Goal: Task Accomplishment & Management: Manage account settings

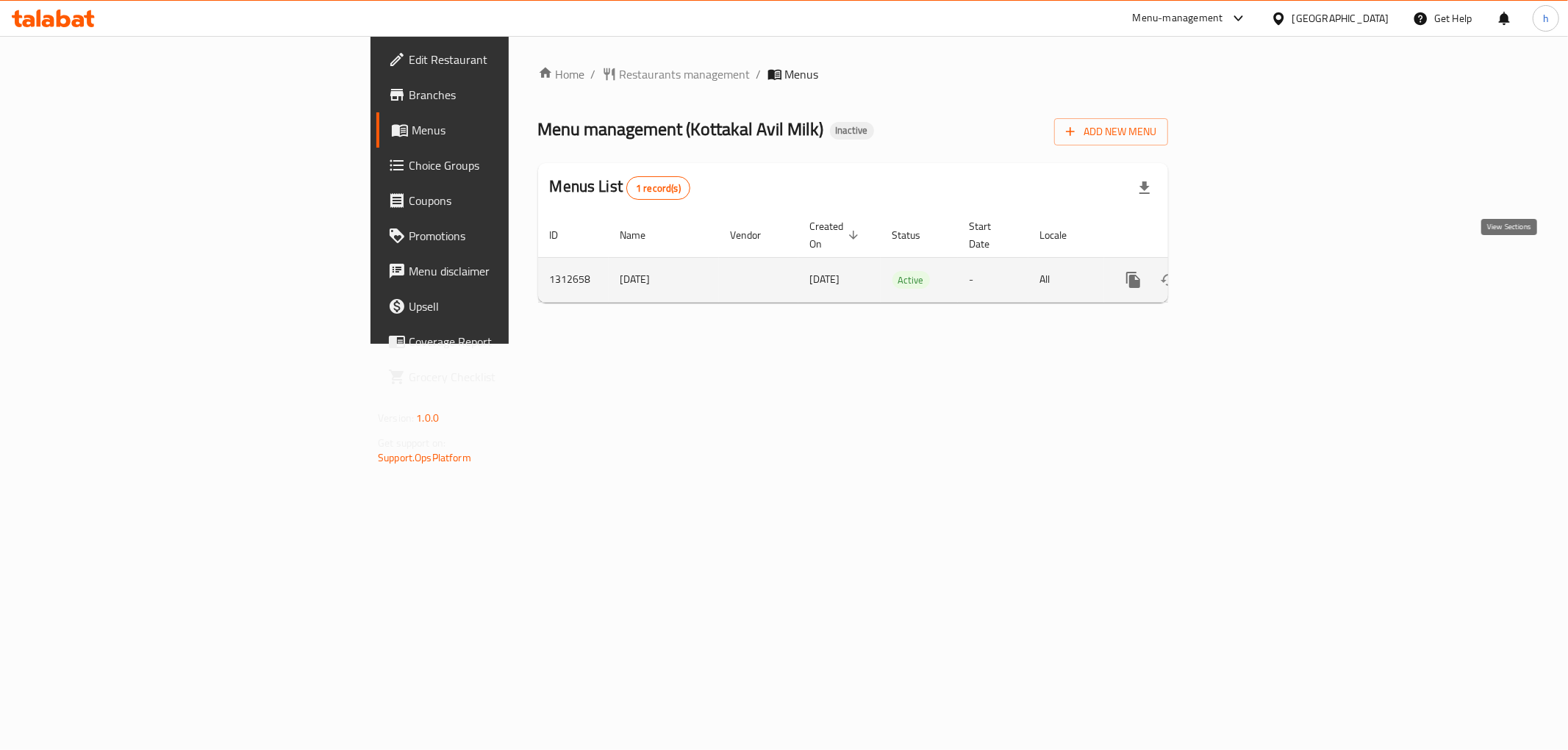
click at [1246, 273] on icon "enhanced table" at bounding box center [1239, 279] width 13 height 13
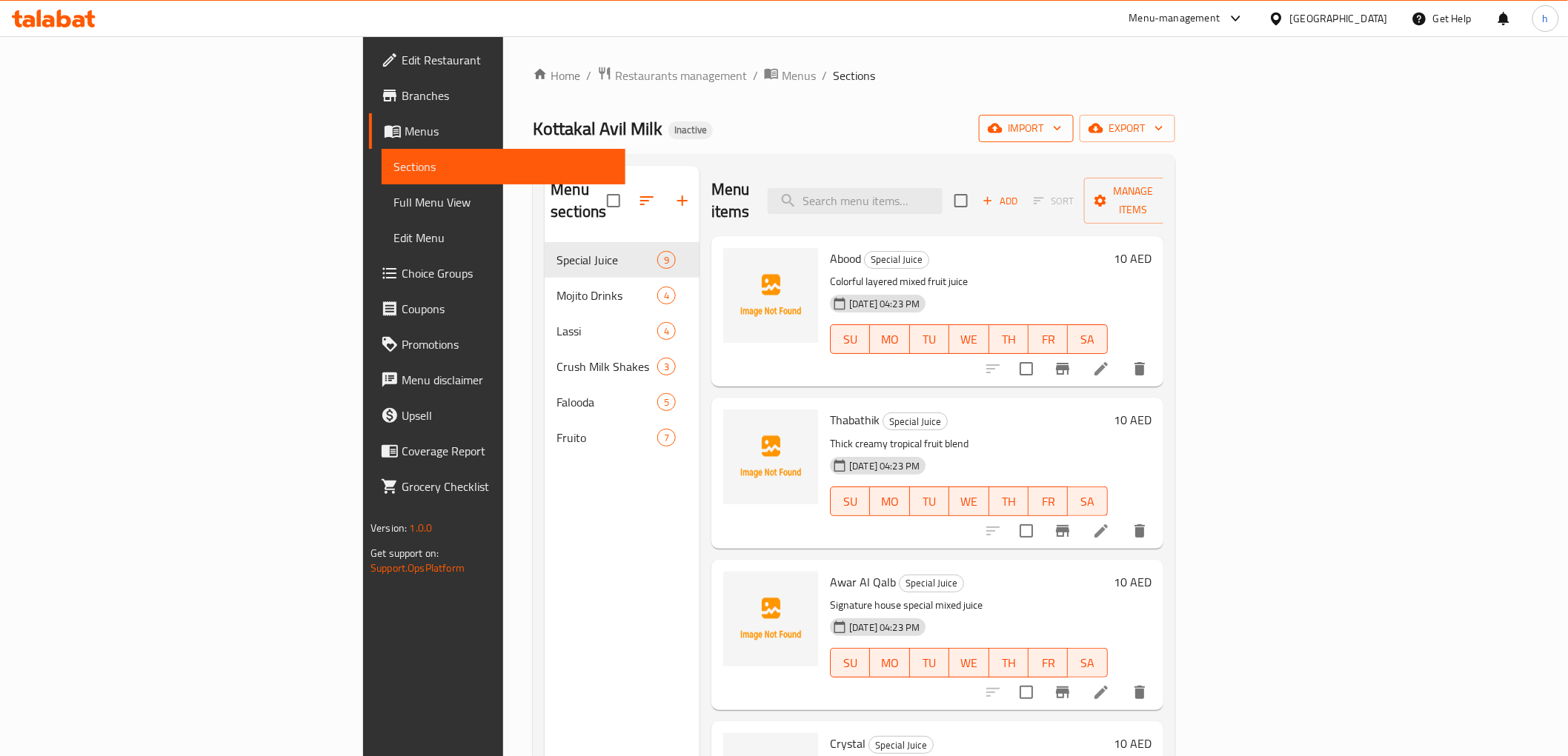
click at [1062, 132] on span "import" at bounding box center [1026, 128] width 71 height 18
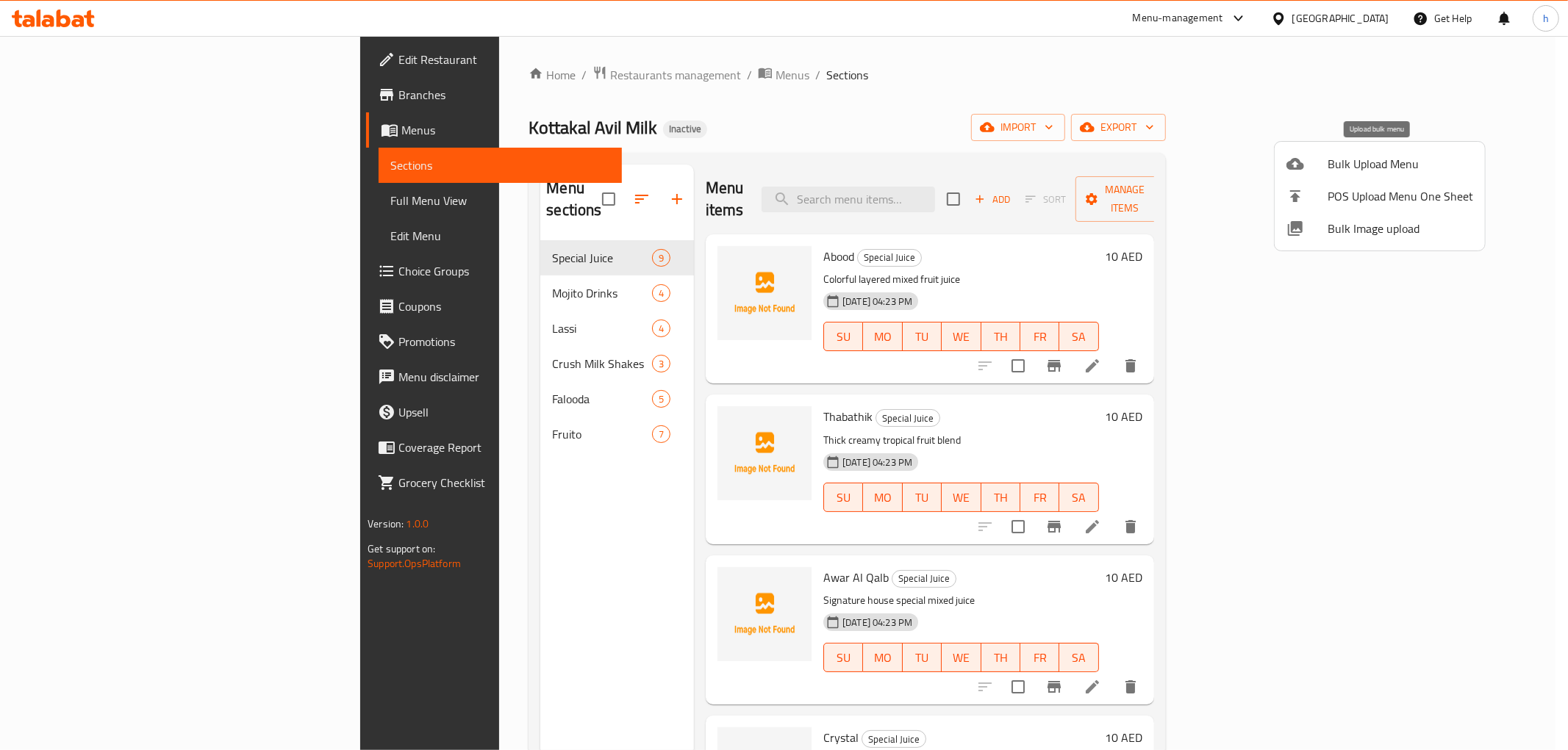
click at [1370, 160] on span "Bulk Upload Menu" at bounding box center [1400, 164] width 146 height 18
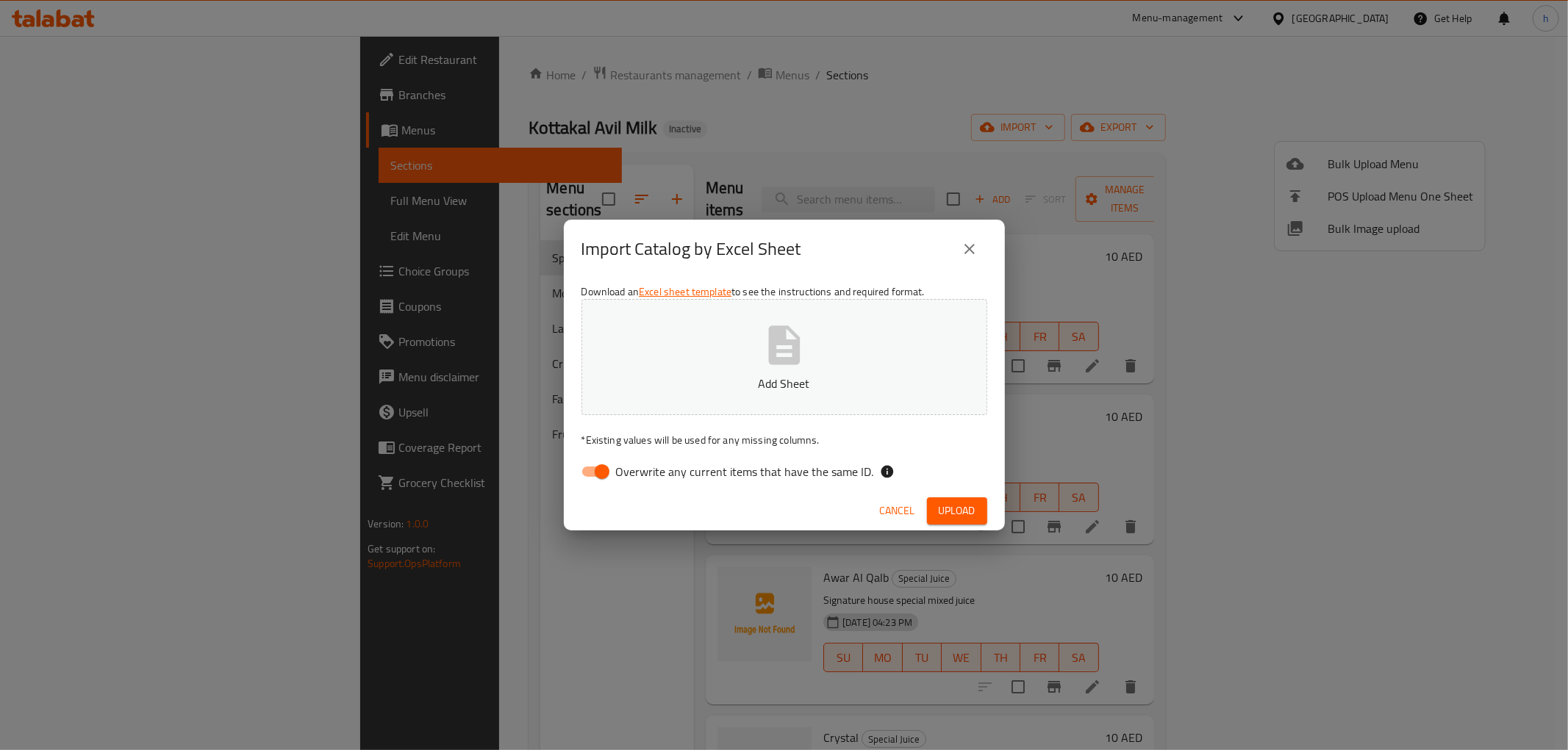
click at [623, 472] on span "Overwrite any current items that have the same ID." at bounding box center [744, 471] width 258 height 18
click at [623, 472] on input "Overwrite any current items that have the same ID." at bounding box center [602, 472] width 84 height 28
checkbox input "false"
click at [944, 502] on span "Upload" at bounding box center [957, 510] width 37 height 18
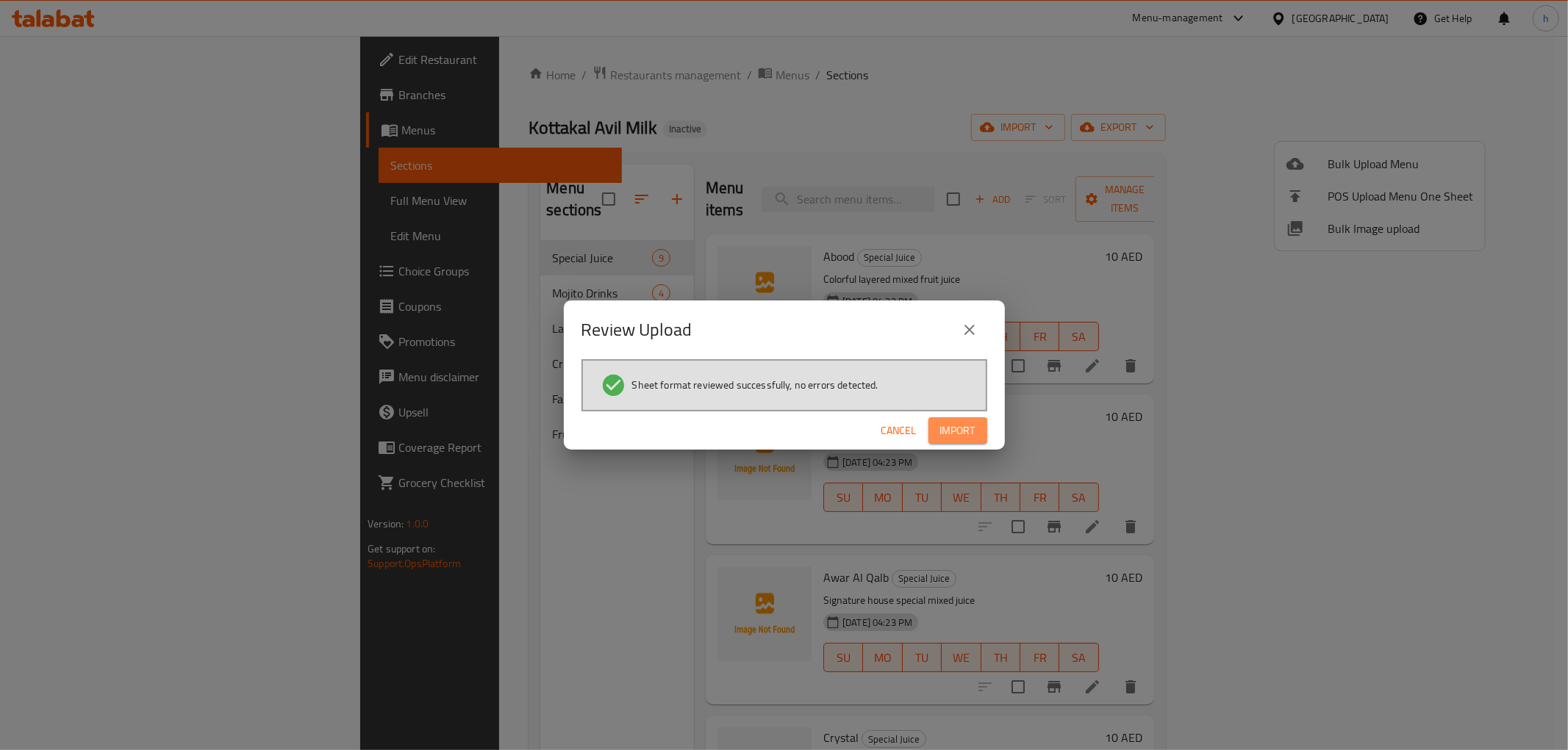
click at [971, 431] on span "Import" at bounding box center [957, 431] width 35 height 18
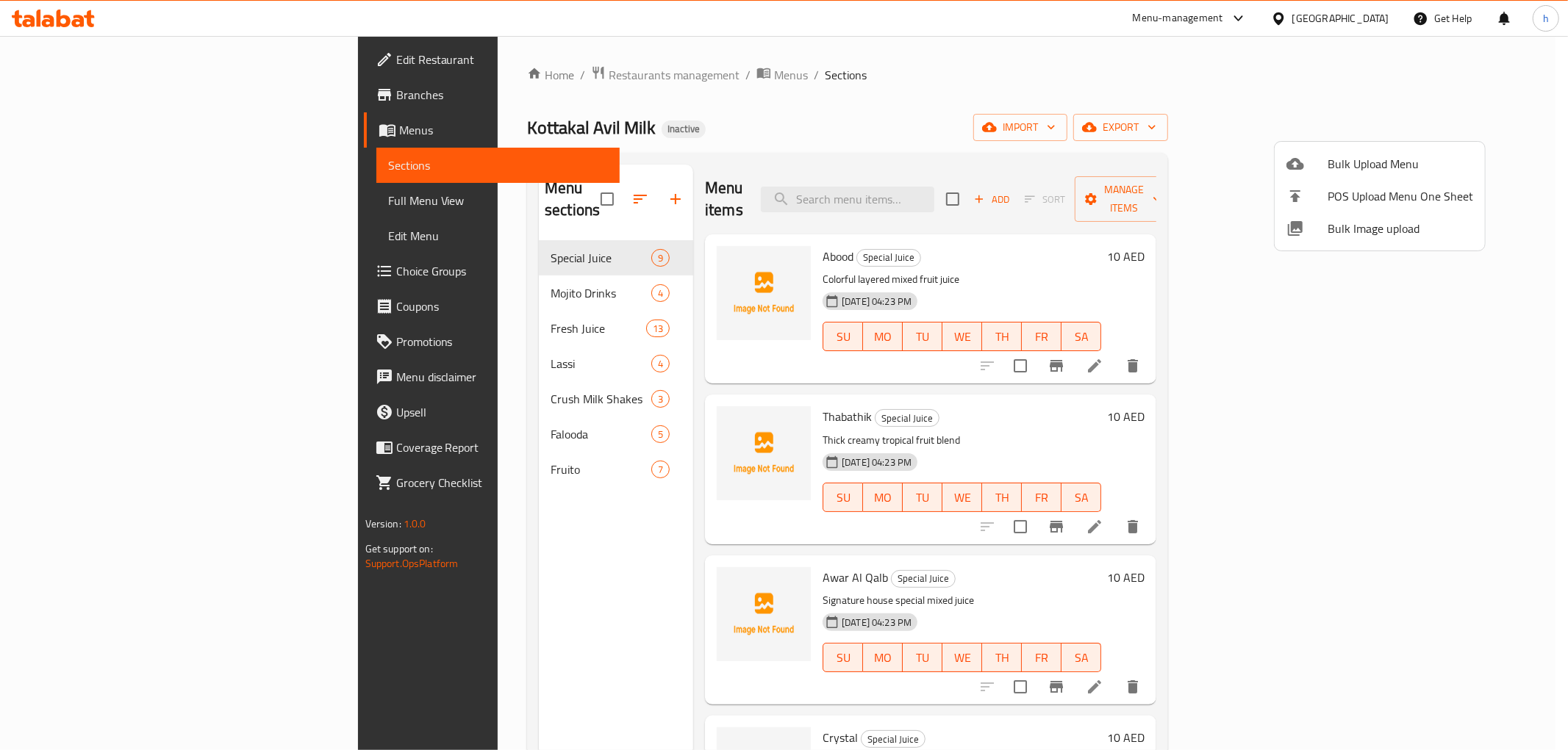
click at [1525, 350] on div at bounding box center [784, 375] width 1568 height 750
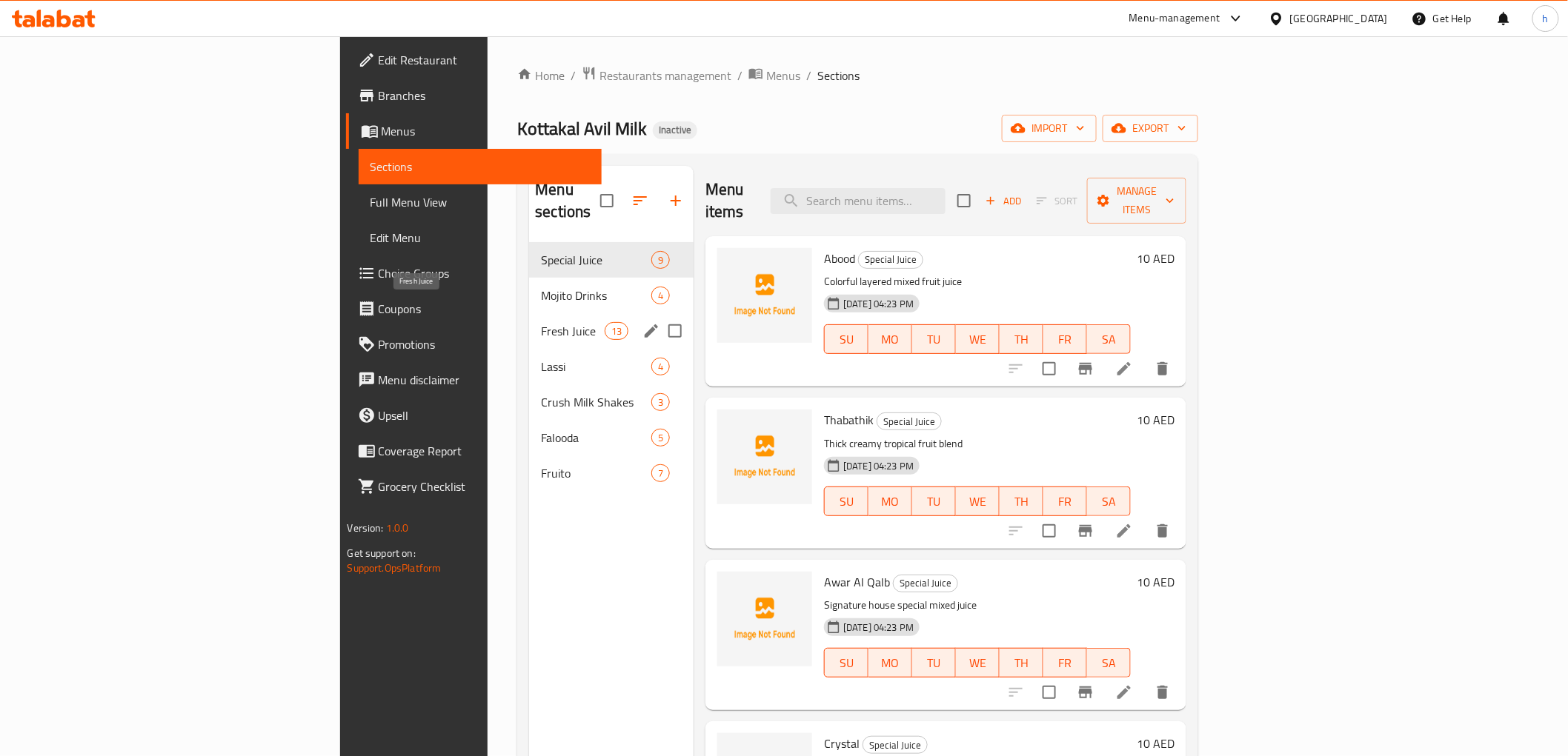
click at [541, 322] on span "Fresh Juice" at bounding box center [572, 331] width 63 height 18
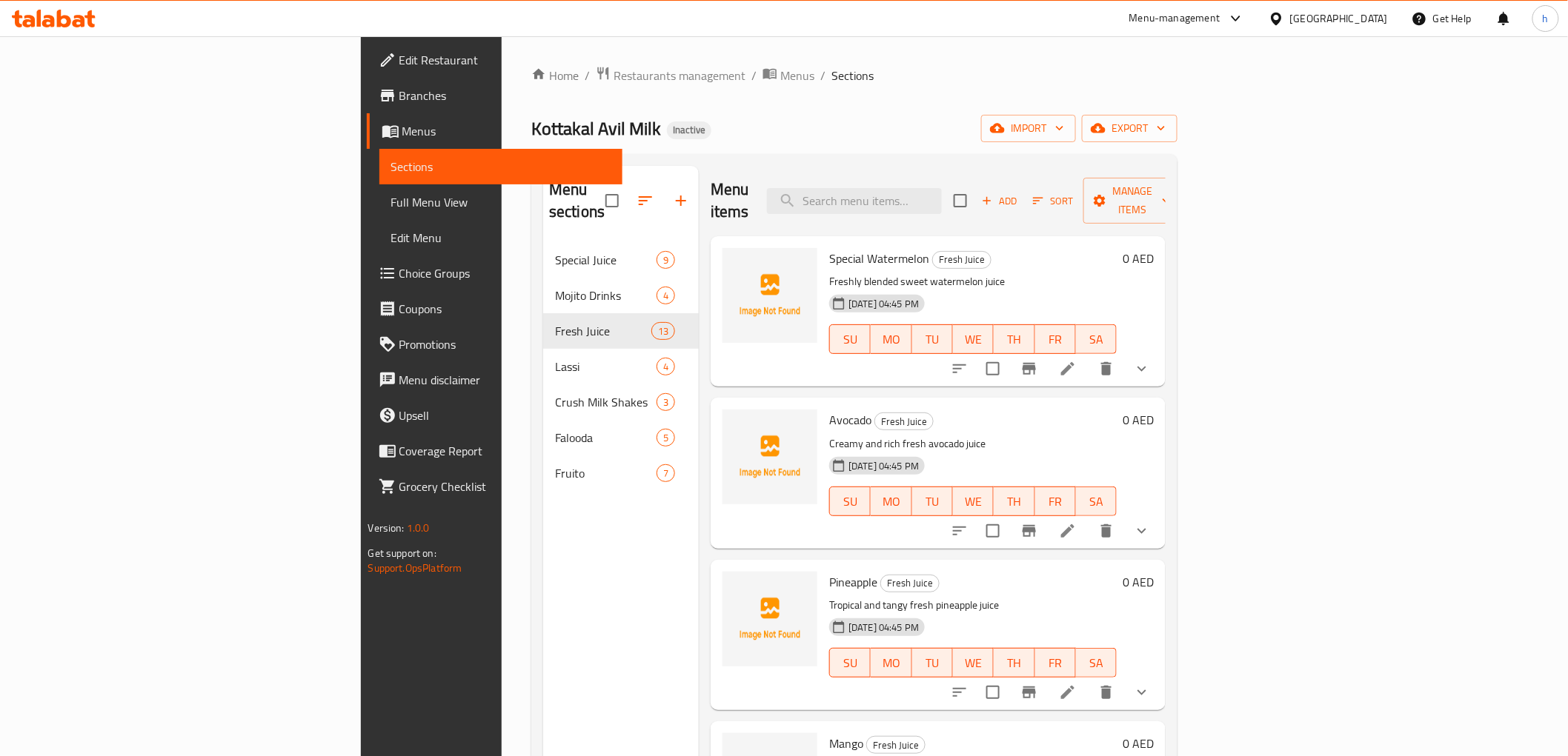
click at [392, 204] on span "Full Menu View" at bounding box center [501, 202] width 219 height 18
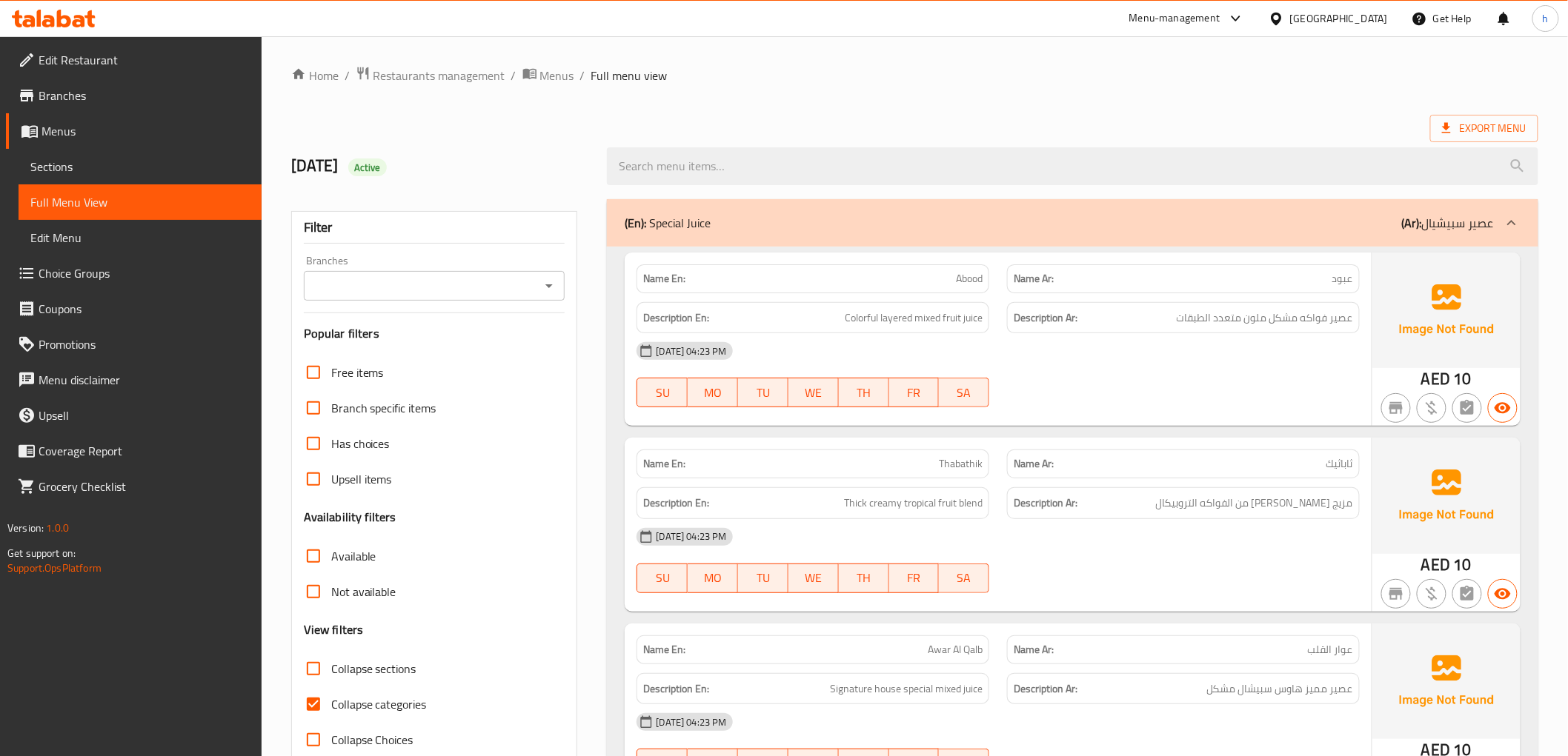
scroll to position [164, 0]
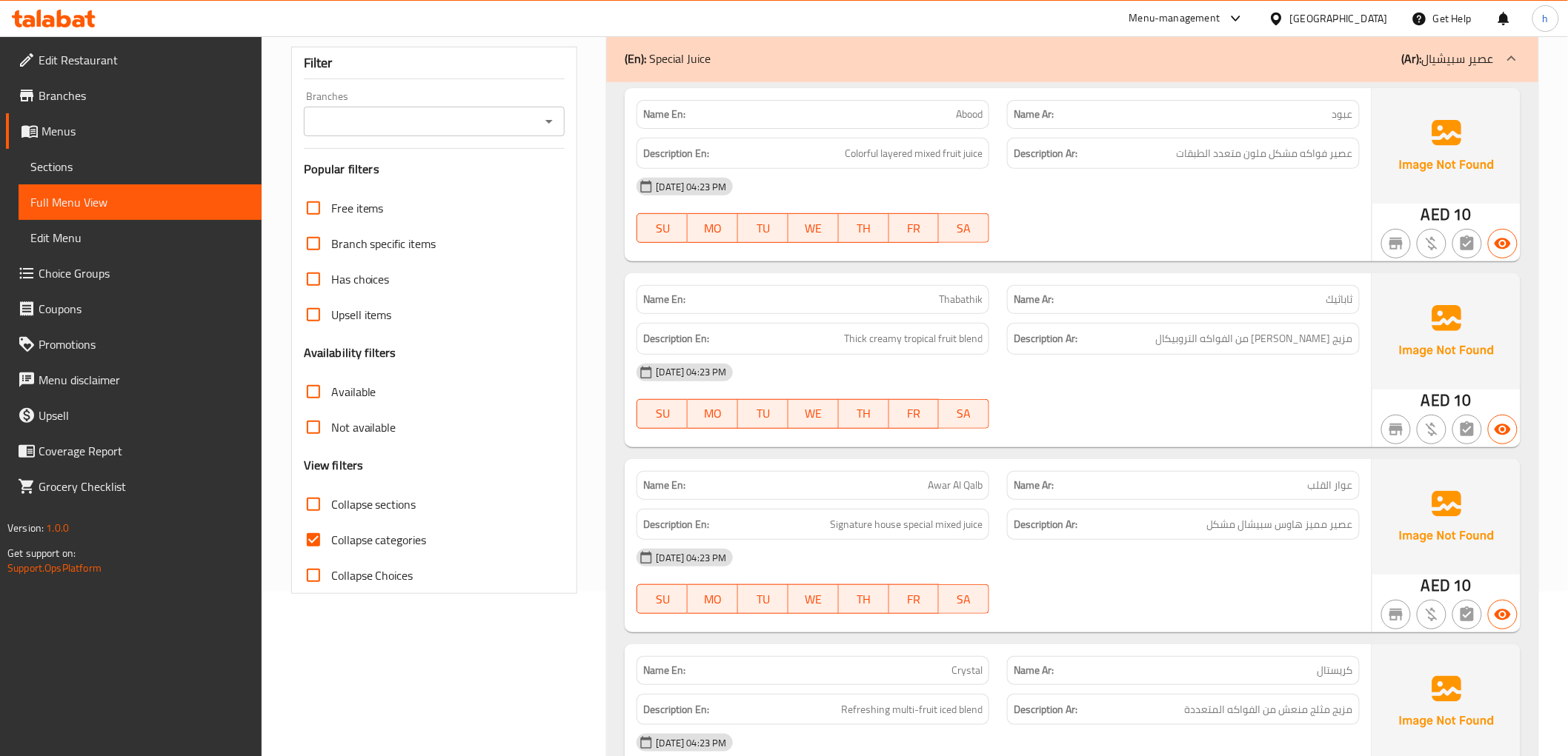
click at [343, 582] on span "Collapse Choices" at bounding box center [373, 575] width 82 height 18
click at [332, 582] on input "Collapse Choices" at bounding box center [313, 575] width 36 height 36
click at [343, 582] on span "Collapse Choices" at bounding box center [373, 575] width 82 height 18
click at [332, 582] on input "Collapse Choices" at bounding box center [313, 575] width 36 height 36
checkbox input "false"
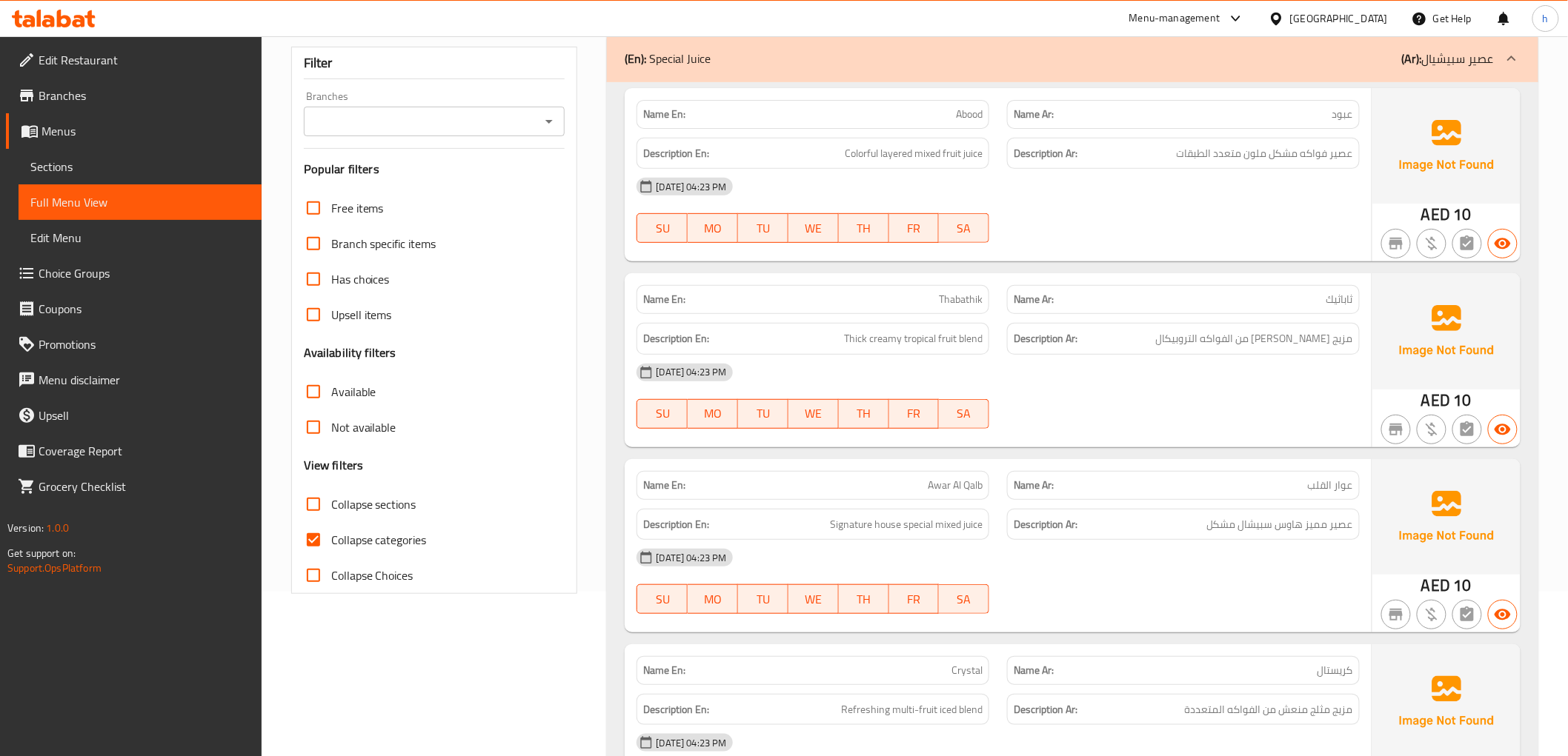
click at [317, 541] on input "Collapse categories" at bounding box center [313, 540] width 36 height 36
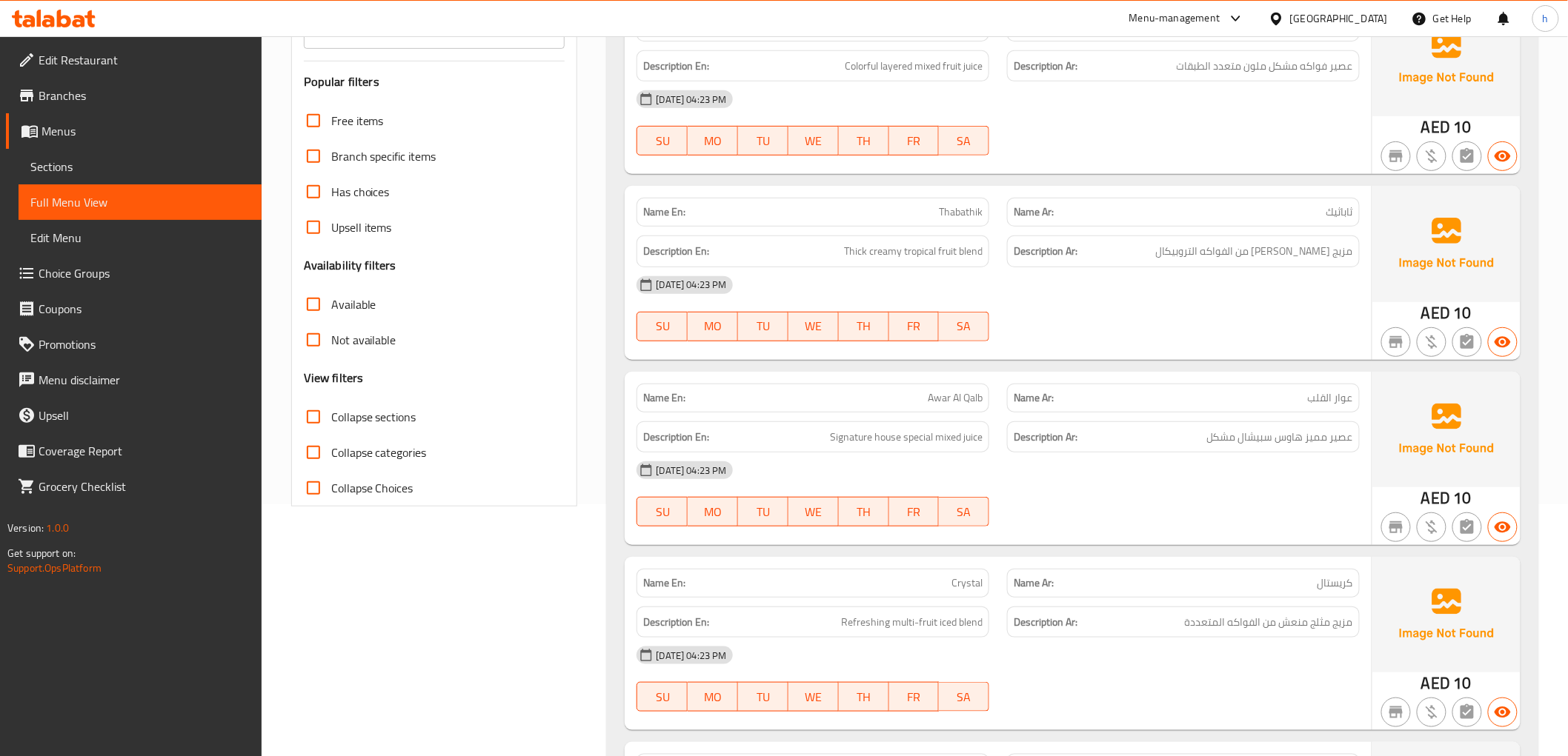
scroll to position [247, 0]
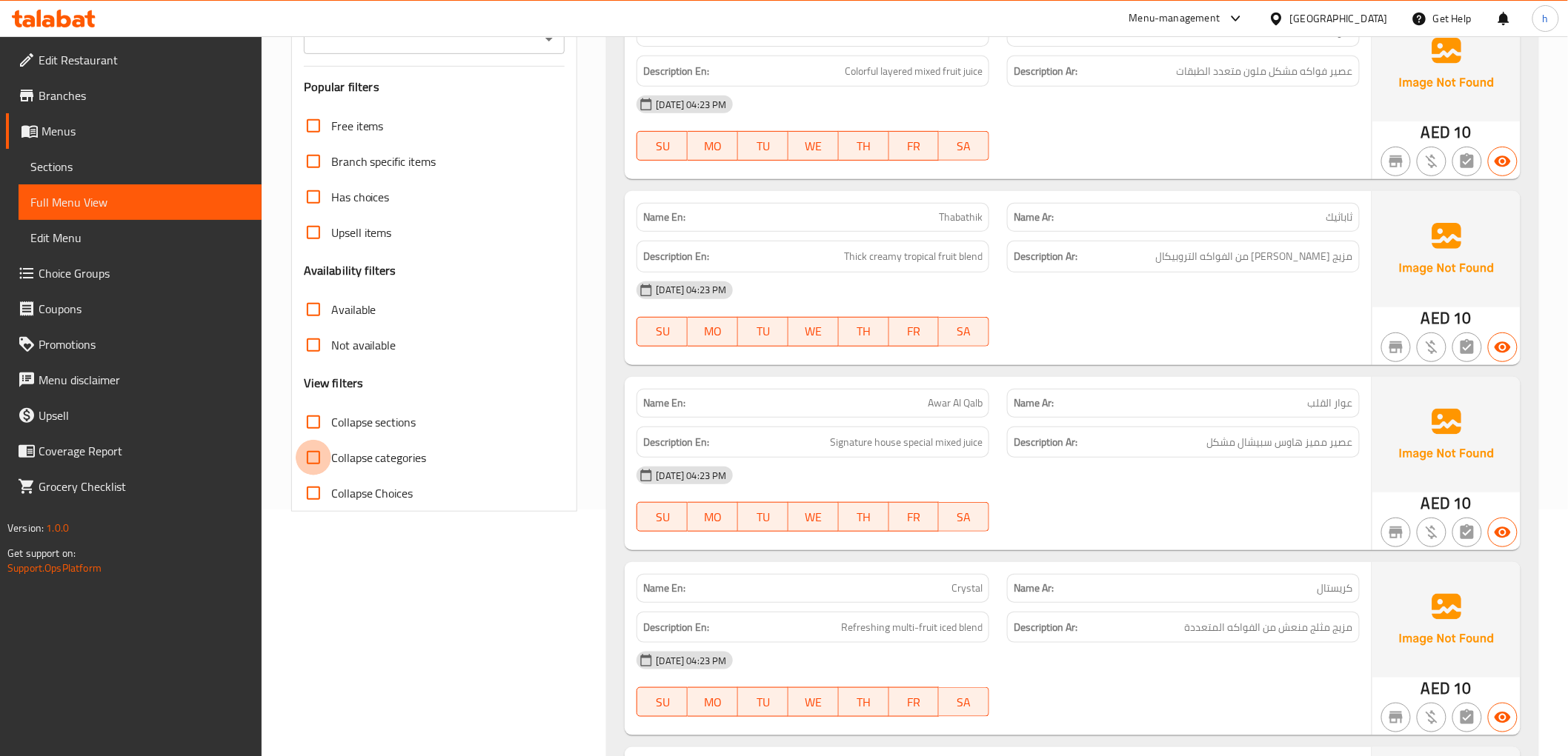
click at [321, 461] on input "Collapse categories" at bounding box center [313, 457] width 36 height 36
checkbox input "true"
click at [311, 426] on input "Collapse sections" at bounding box center [313, 421] width 36 height 36
checkbox input "true"
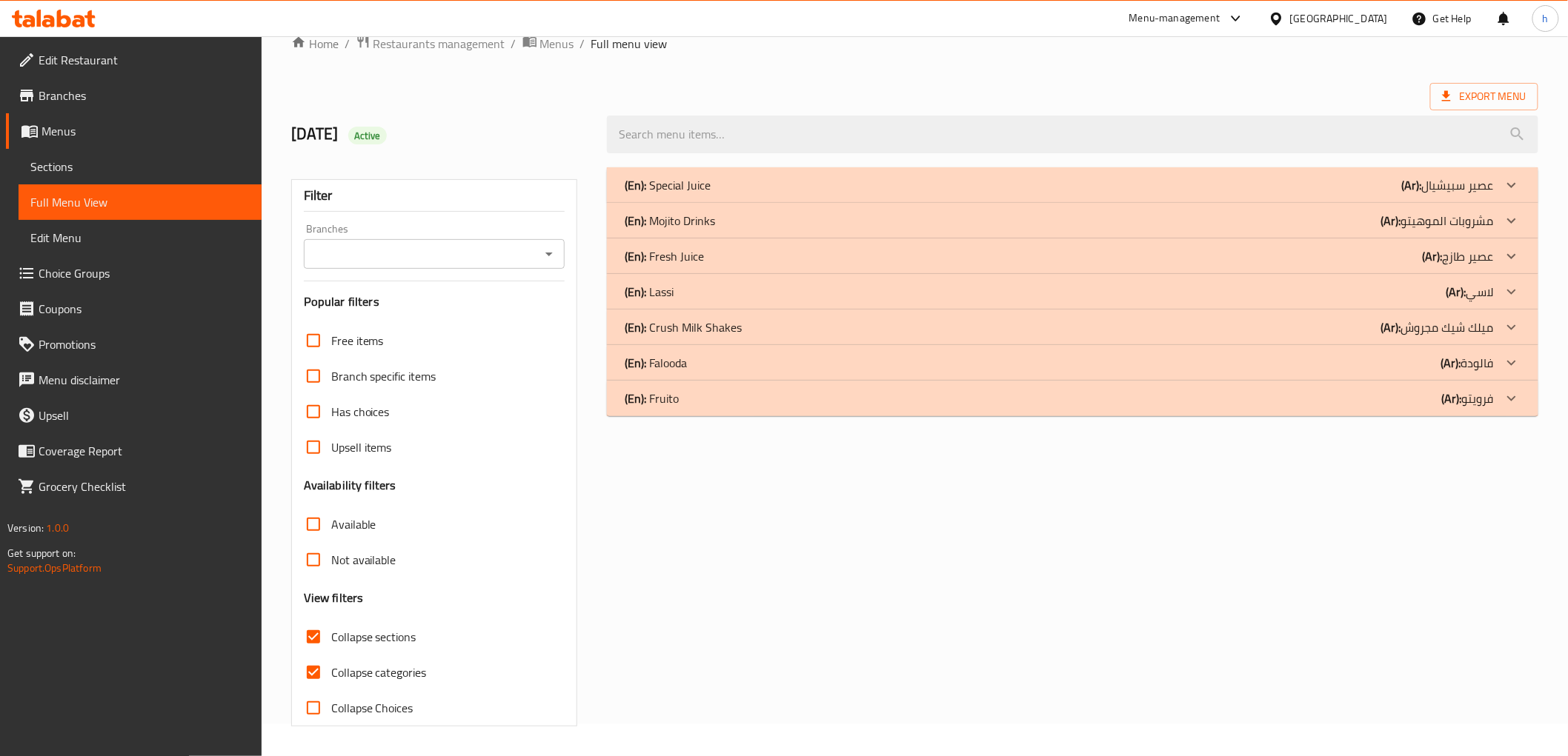
scroll to position [32, 0]
click at [693, 256] on p "(En): Fresh Juice" at bounding box center [664, 256] width 79 height 18
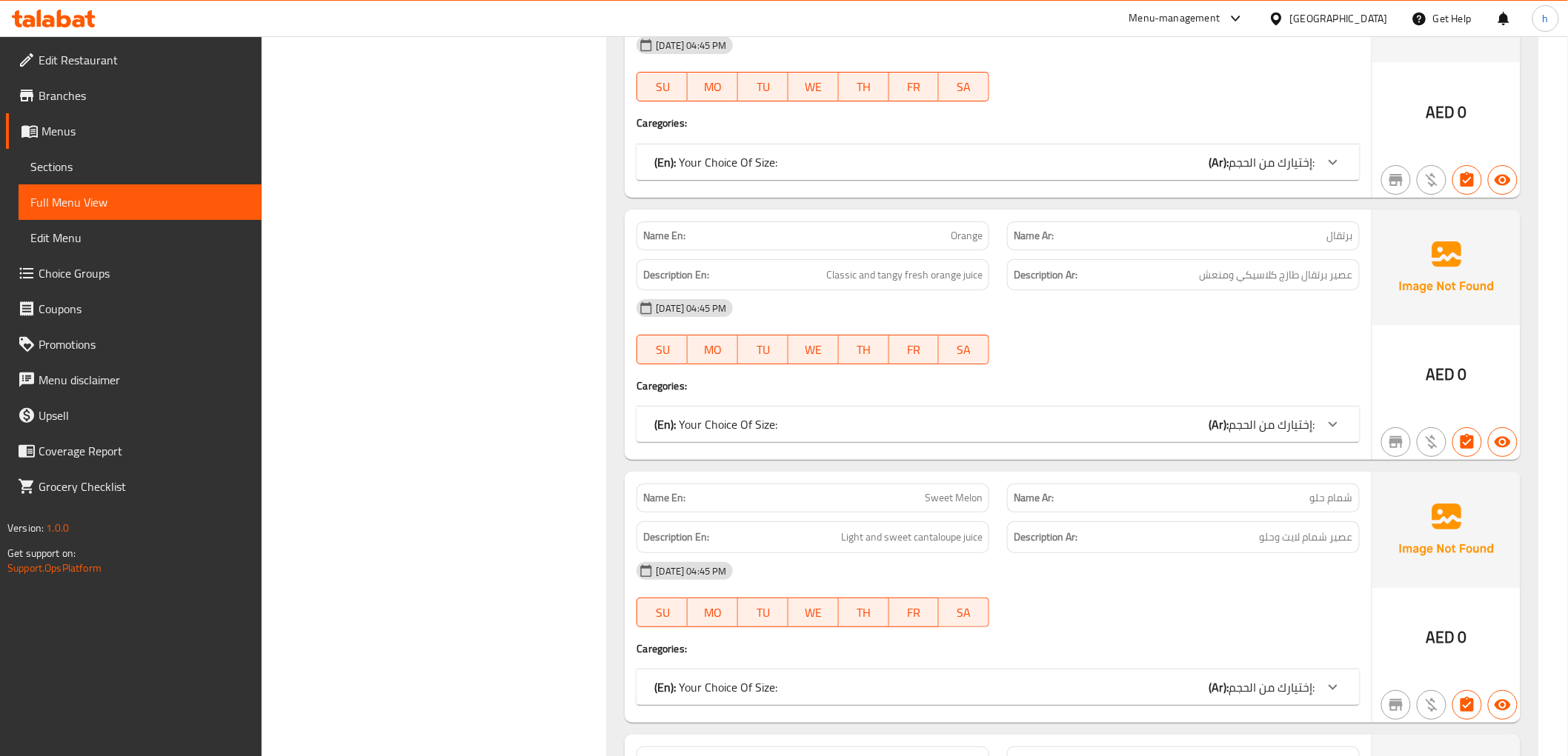
scroll to position [2386, 0]
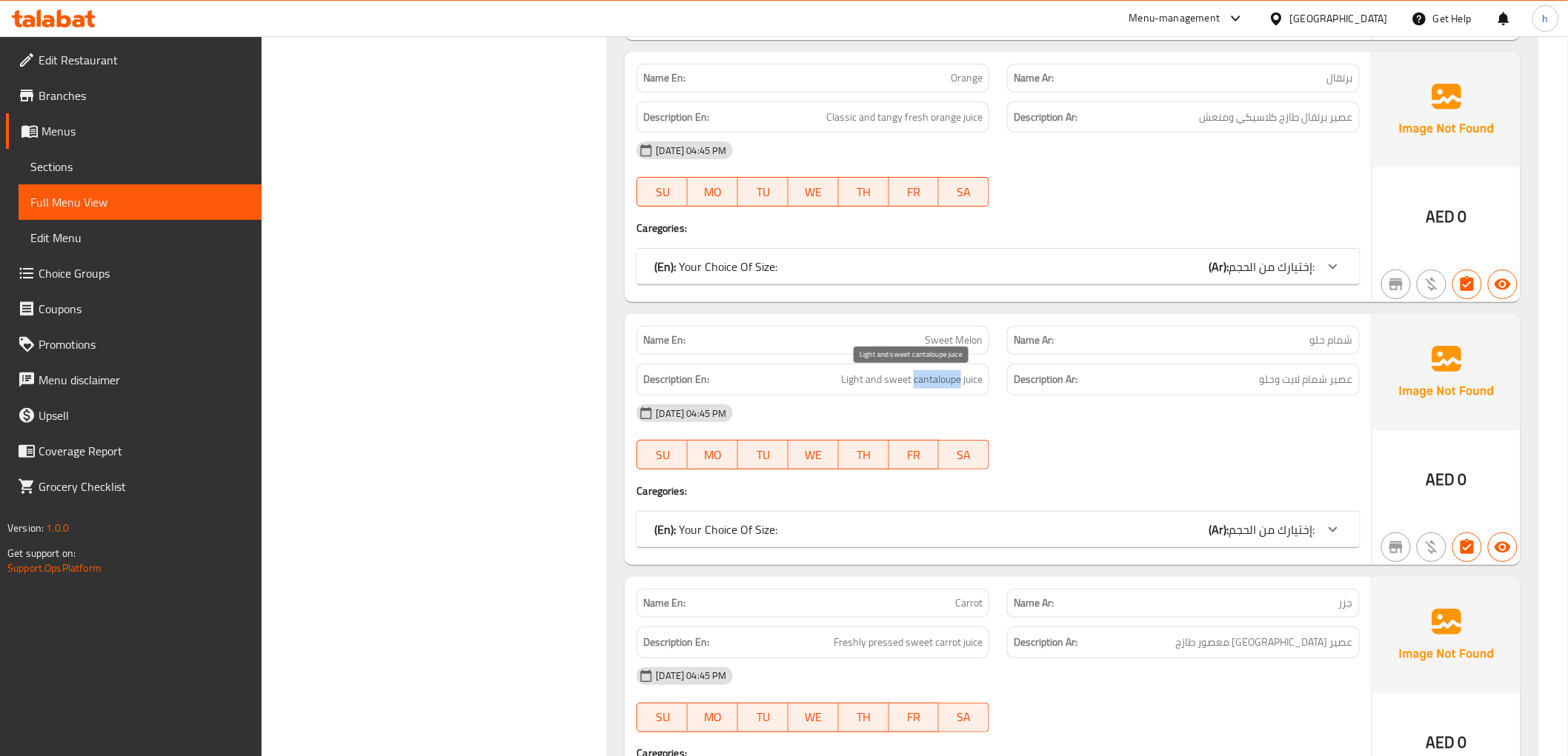
drag, startPoint x: 912, startPoint y: 378, endPoint x: 958, endPoint y: 386, distance: 46.7
click at [958, 386] on span "Light and sweet cantaloupe juice" at bounding box center [911, 379] width 141 height 18
copy span "cantaloupe"
click at [939, 410] on div "[DATE] 04:45 PM" at bounding box center [998, 413] width 741 height 36
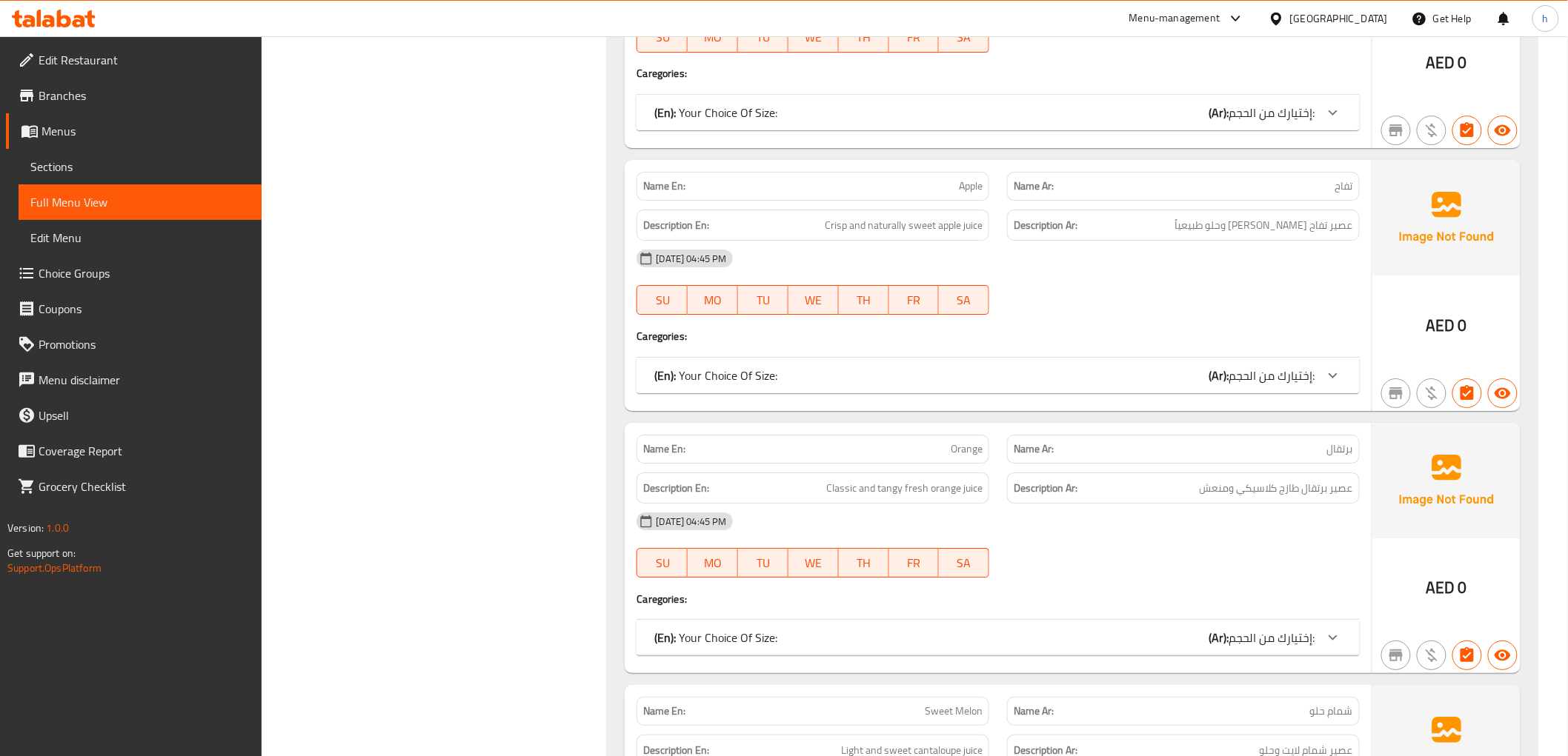
scroll to position [2056, 0]
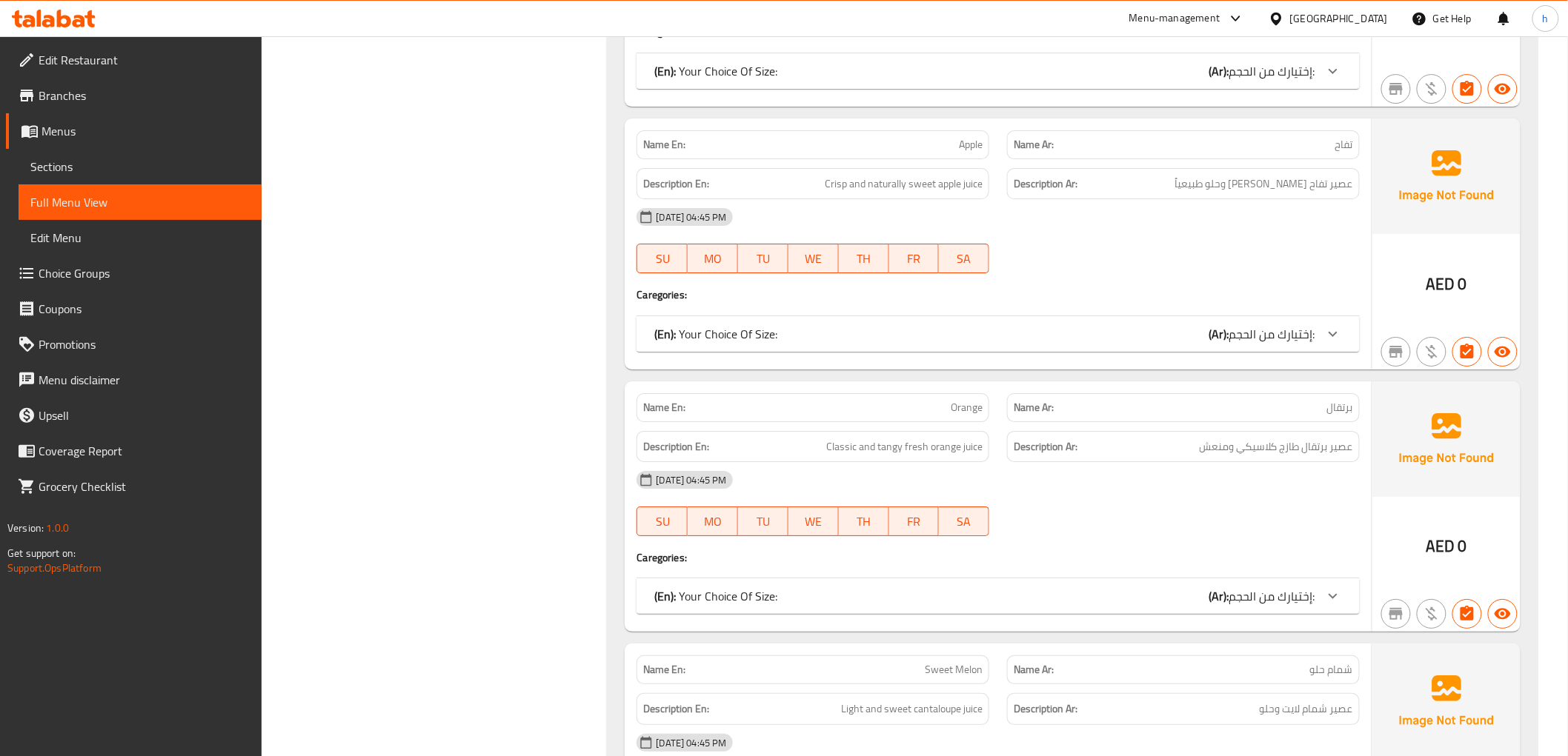
drag, startPoint x: 67, startPoint y: 171, endPoint x: 85, endPoint y: 182, distance: 21.1
click at [67, 171] on span "Sections" at bounding box center [140, 167] width 219 height 18
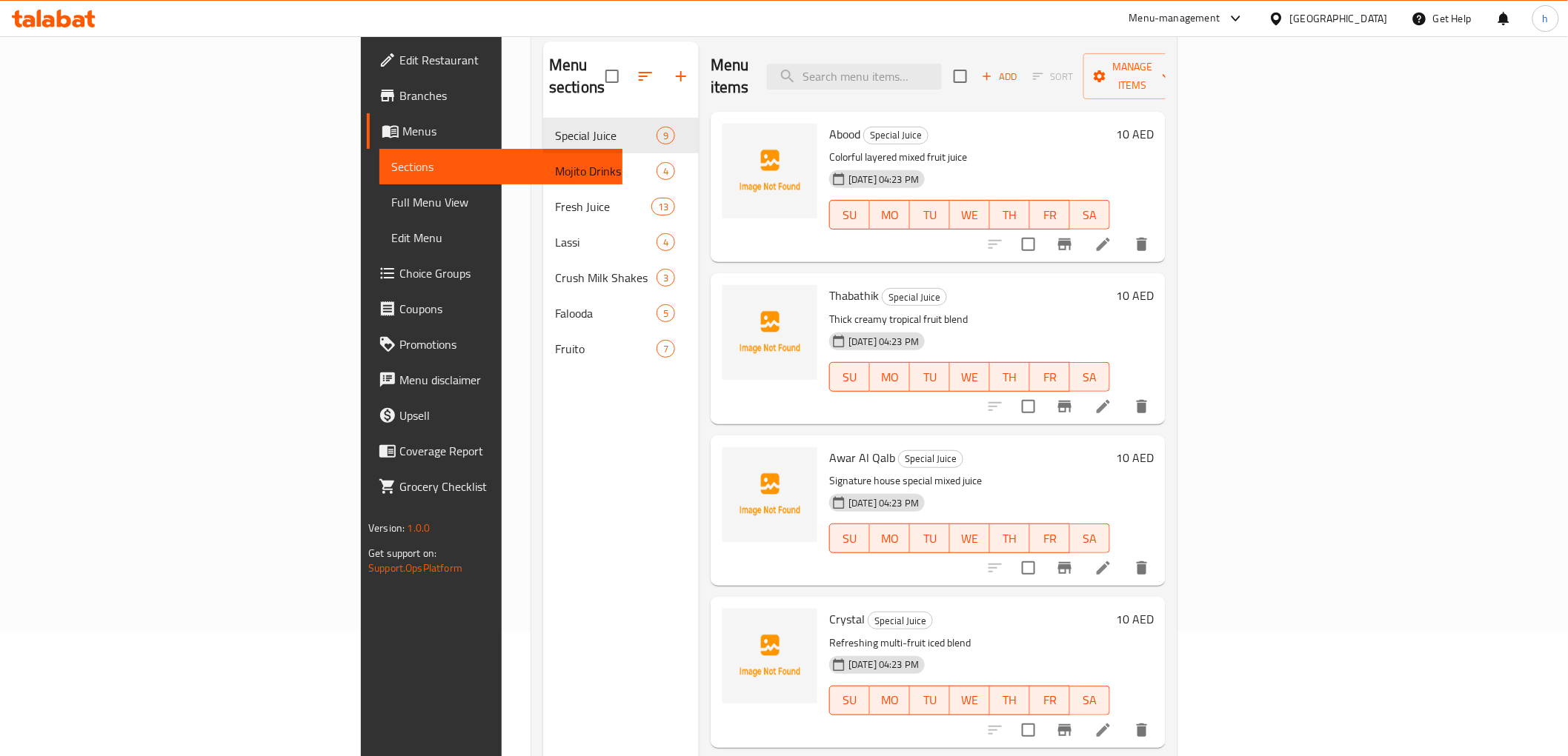
scroll to position [164, 0]
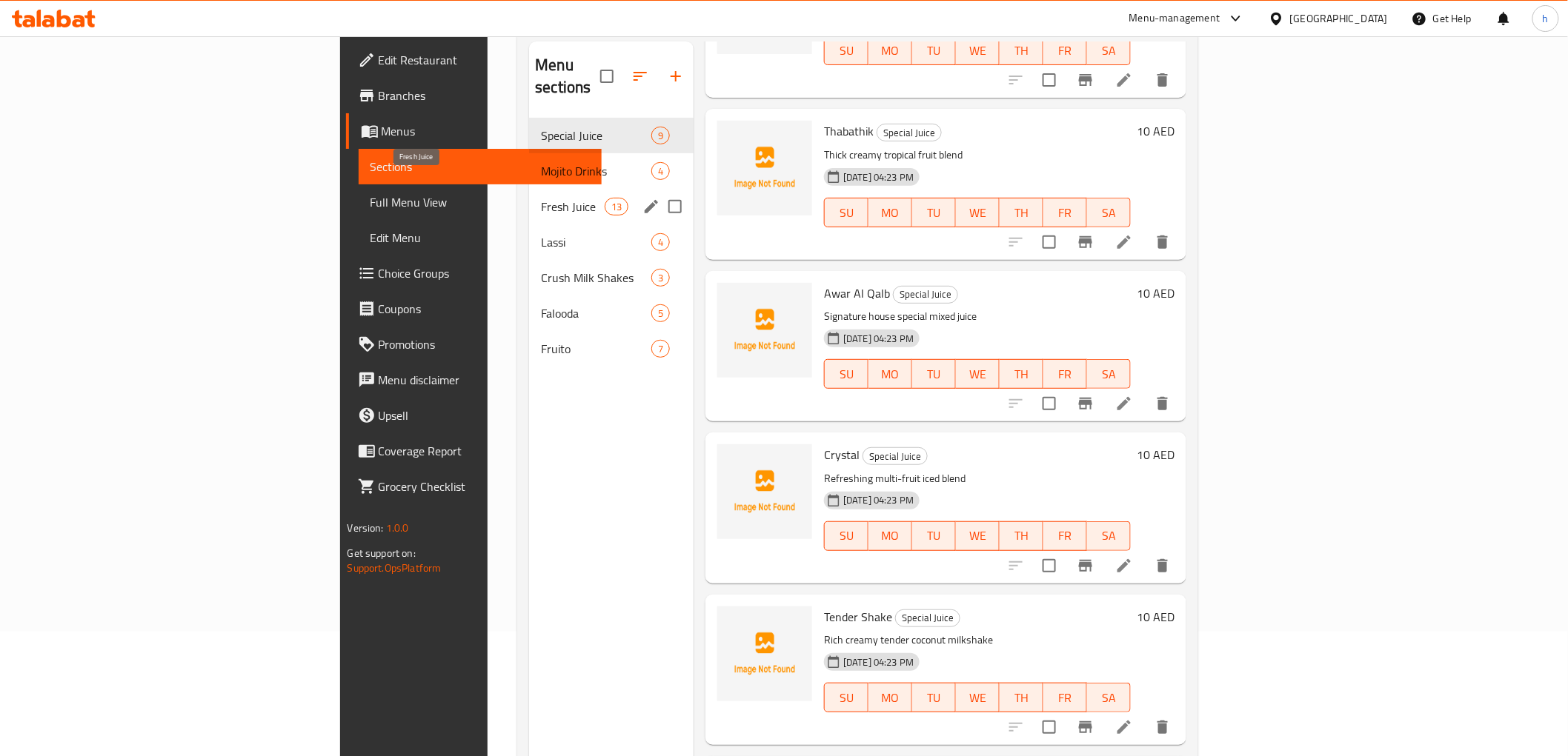
click at [541, 198] on span "Fresh Juice" at bounding box center [572, 207] width 63 height 18
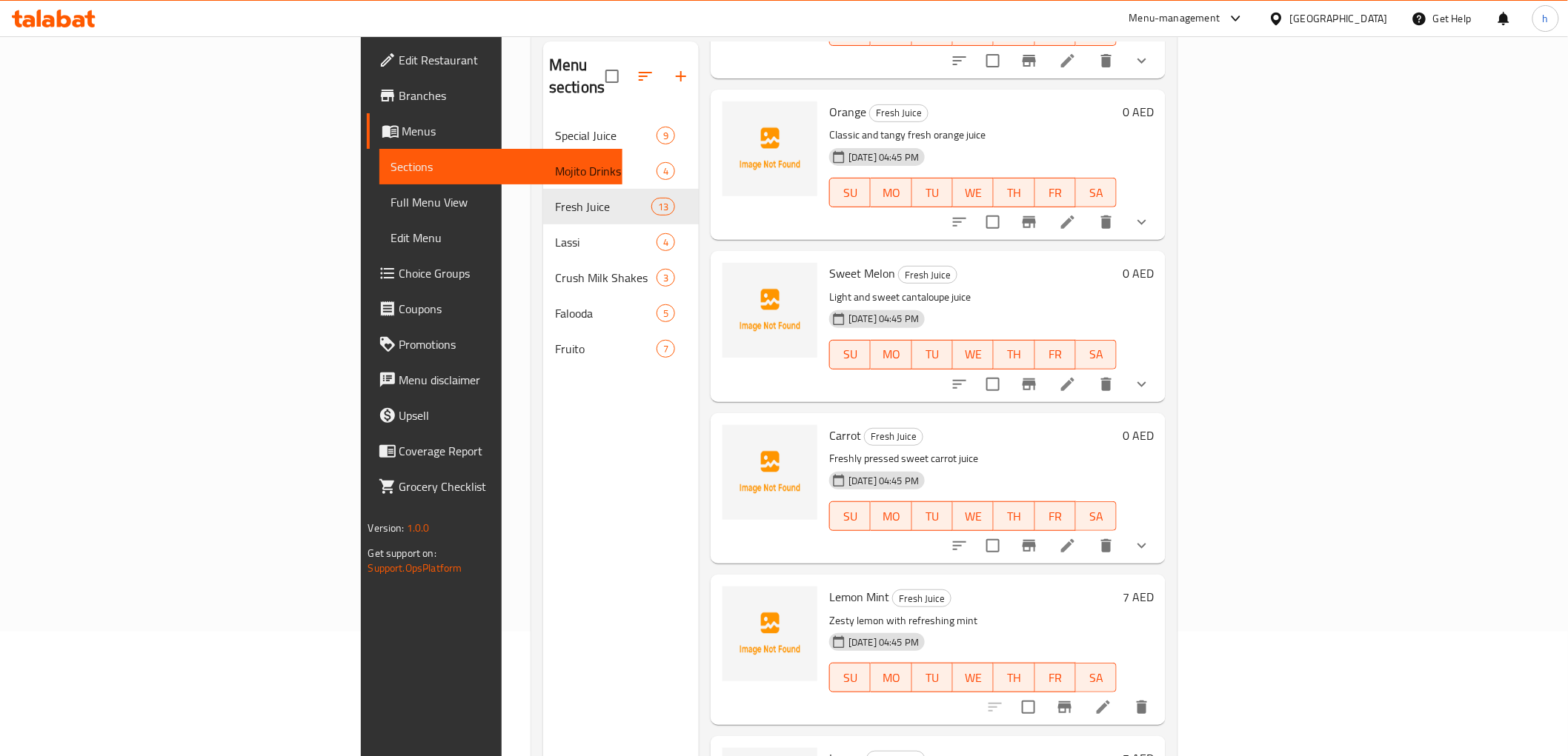
scroll to position [1301, 0]
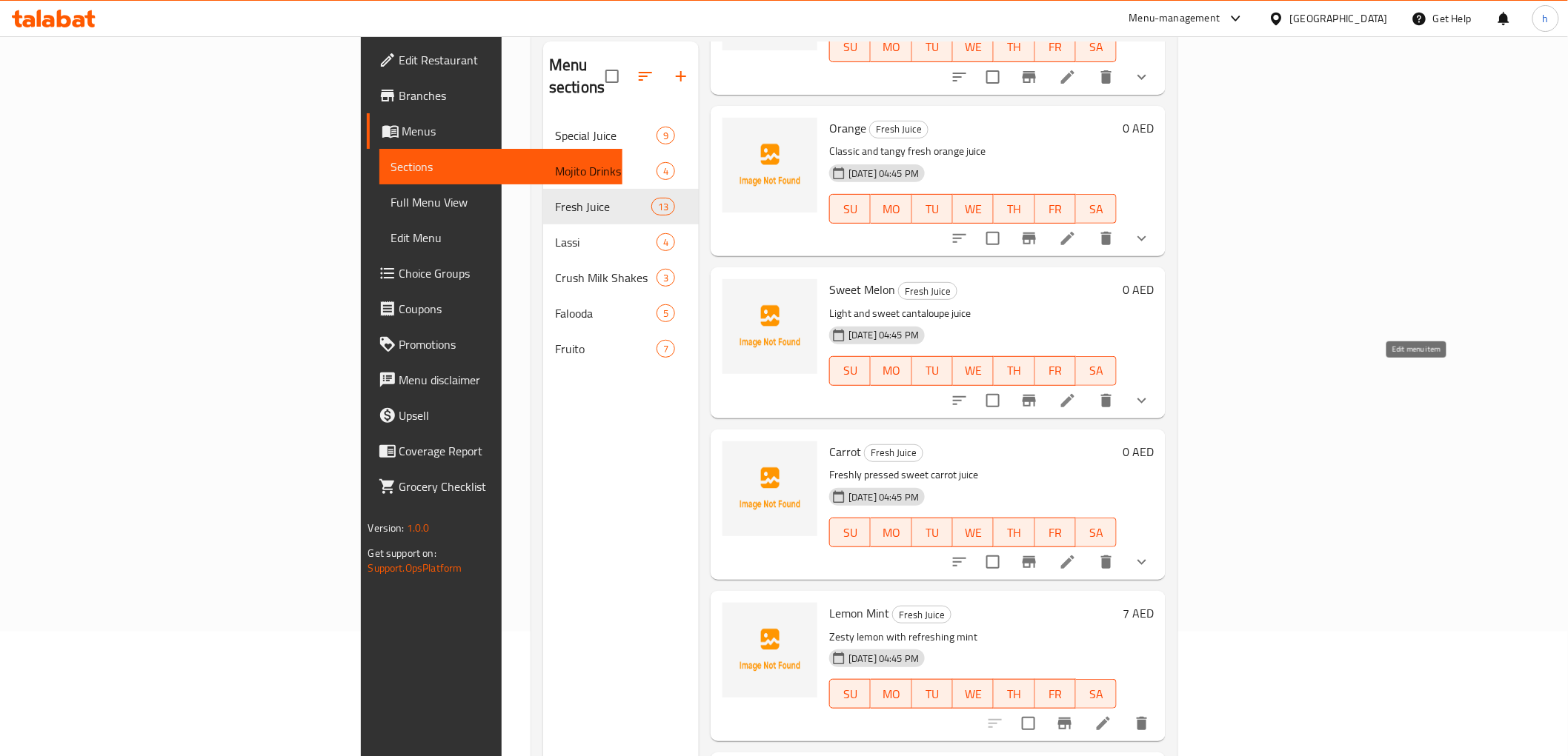
click at [1077, 391] on icon at bounding box center [1067, 400] width 18 height 18
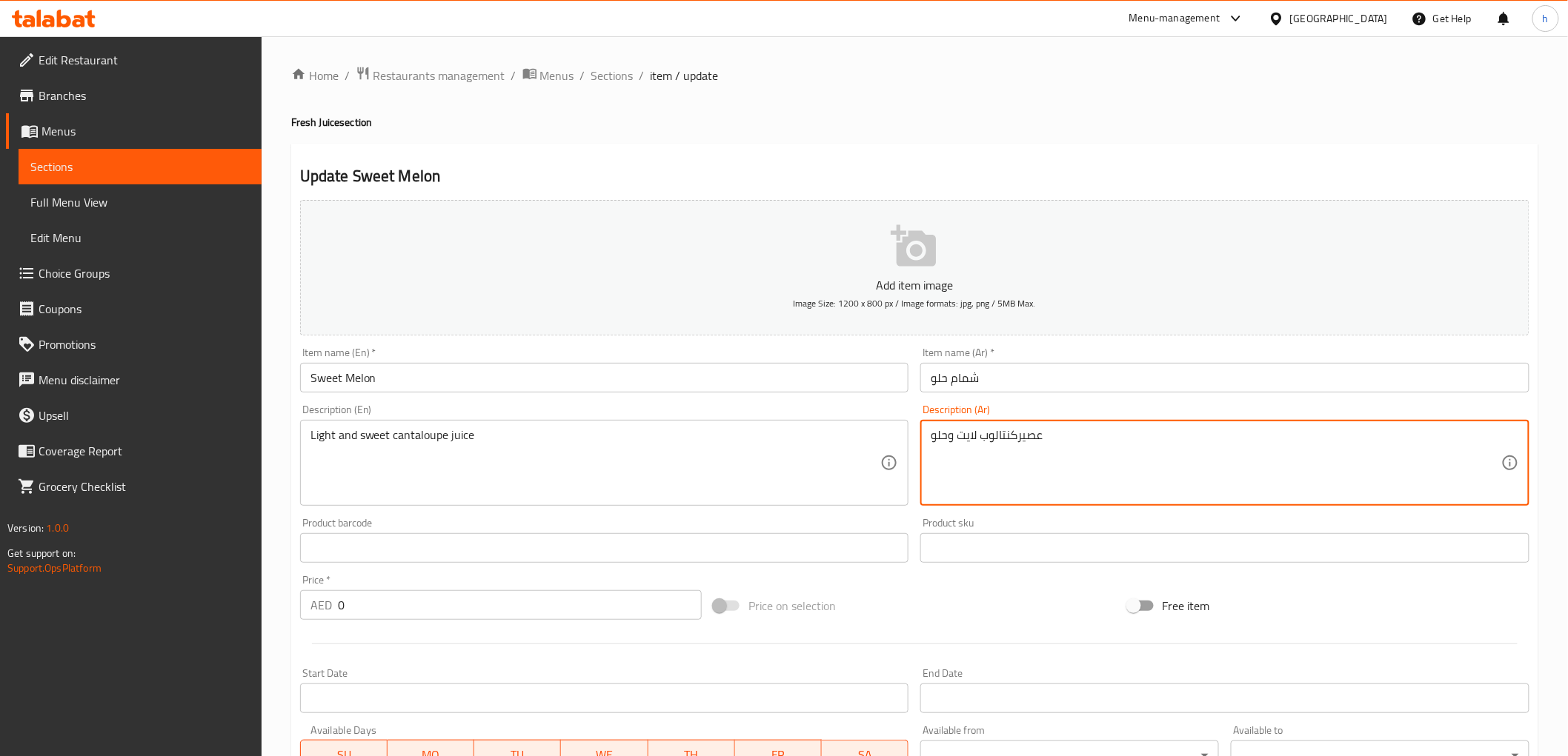
click at [1032, 492] on textarea "عصيركنتالوب لايت وحلو" at bounding box center [1216, 462] width 571 height 70
click at [1090, 467] on textarea "عصيركنتالوب لايت وحلو" at bounding box center [1216, 462] width 571 height 70
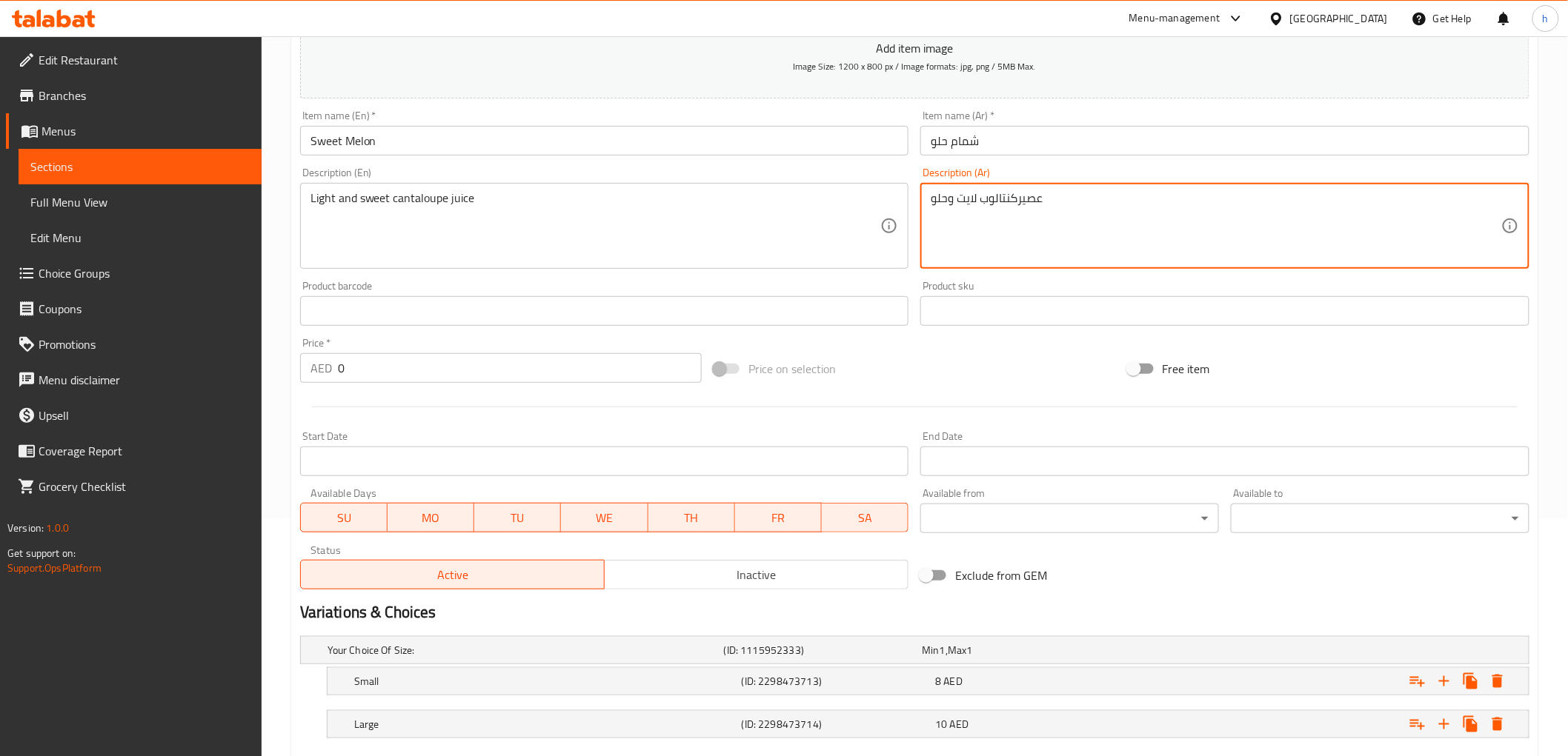
scroll to position [323, 0]
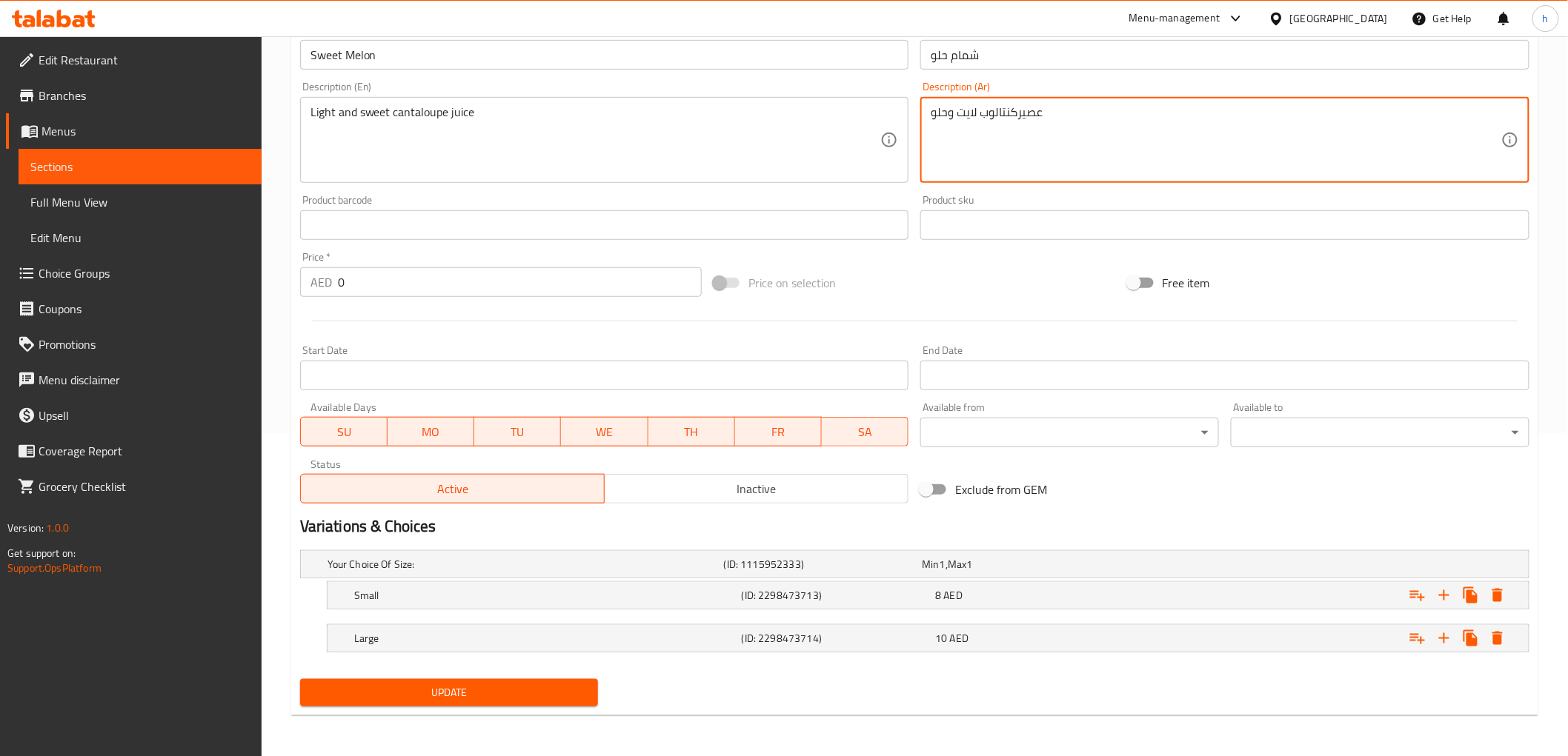
type textarea "عصيركنتالوب لايت وحلو"
click at [460, 687] on span "Update" at bounding box center [449, 692] width 275 height 18
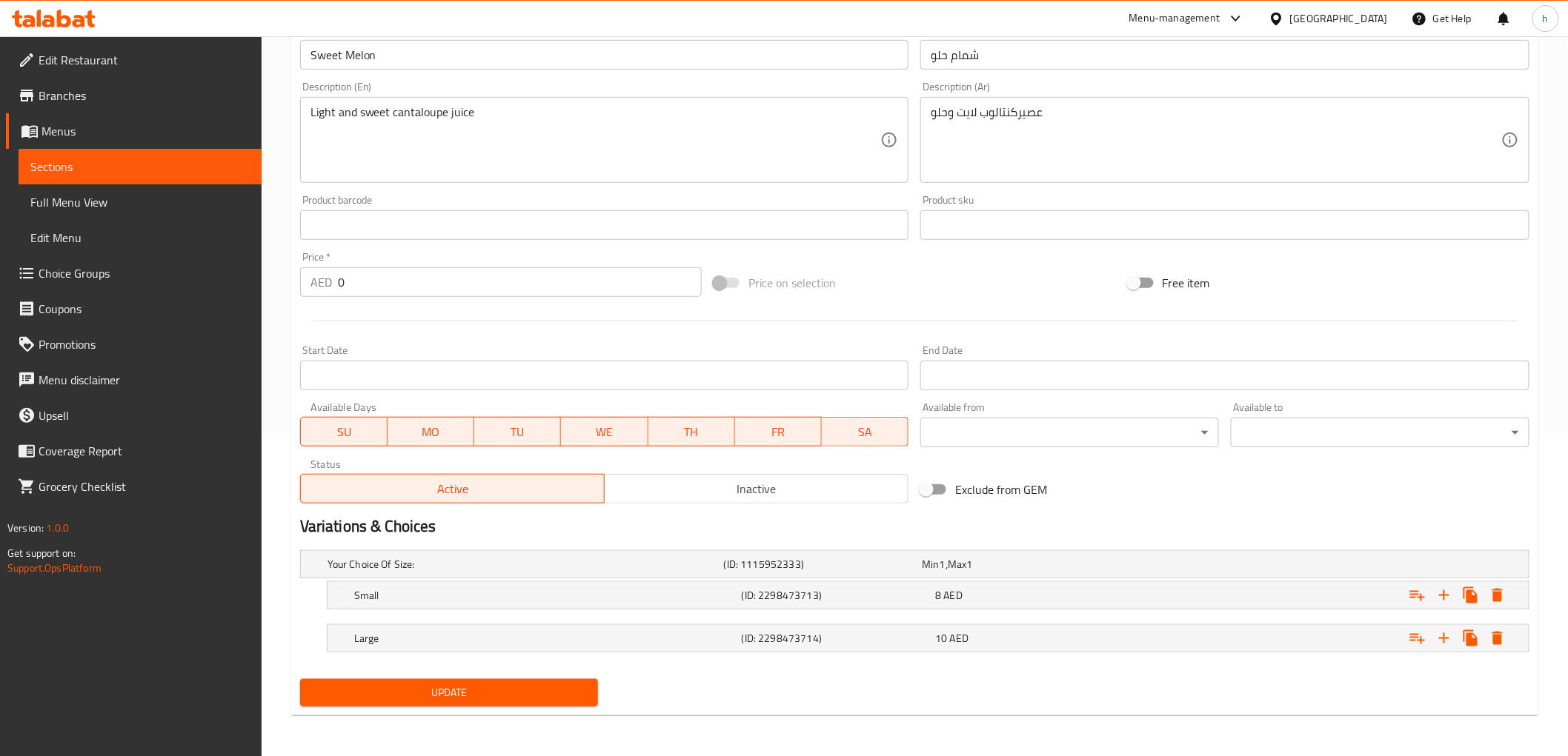
click at [426, 696] on span "Update" at bounding box center [449, 692] width 275 height 18
click at [60, 134] on span "Menus" at bounding box center [146, 131] width 208 height 18
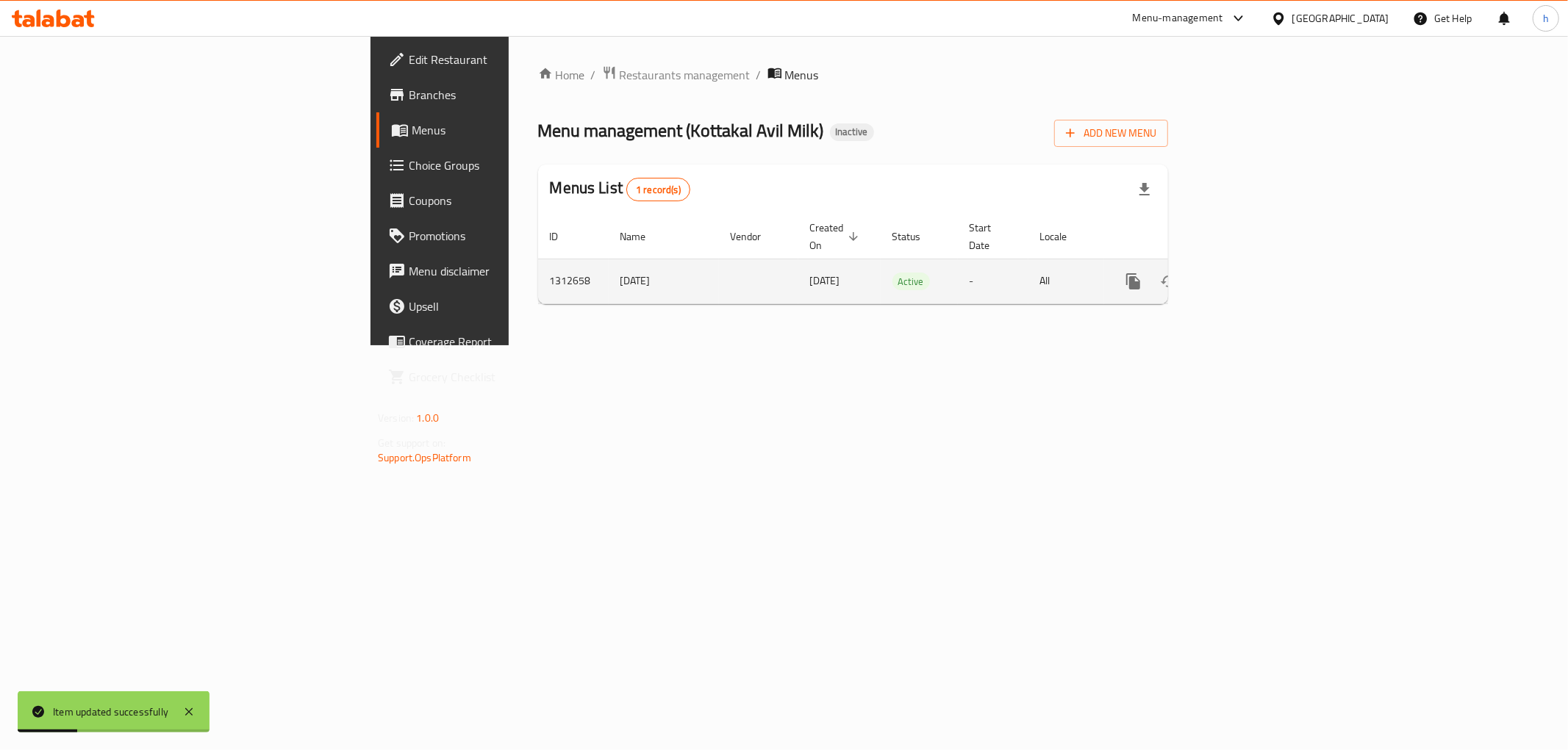
click at [1248, 272] on icon "enhanced table" at bounding box center [1239, 281] width 18 height 18
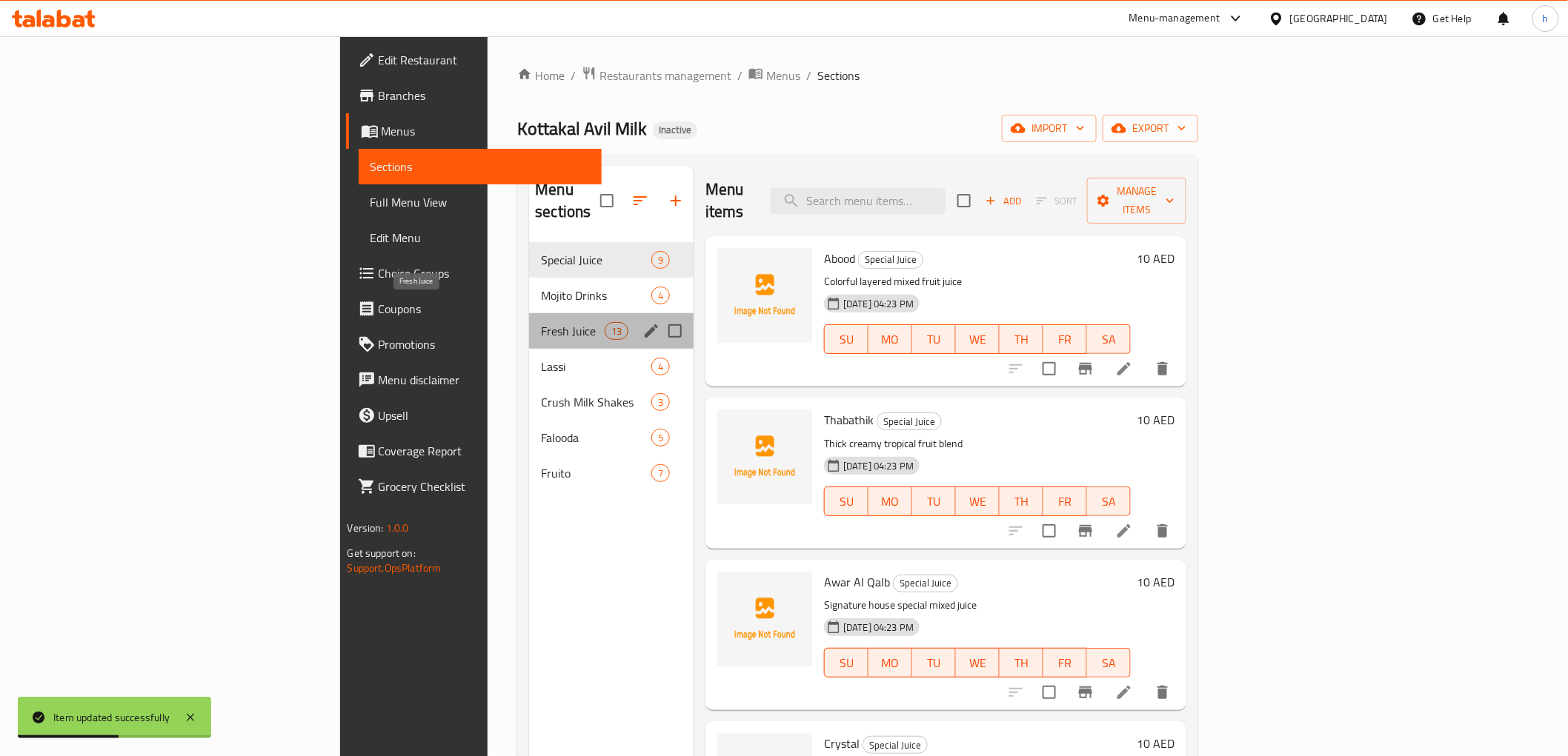
click at [541, 322] on span "Fresh Juice" at bounding box center [572, 331] width 63 height 18
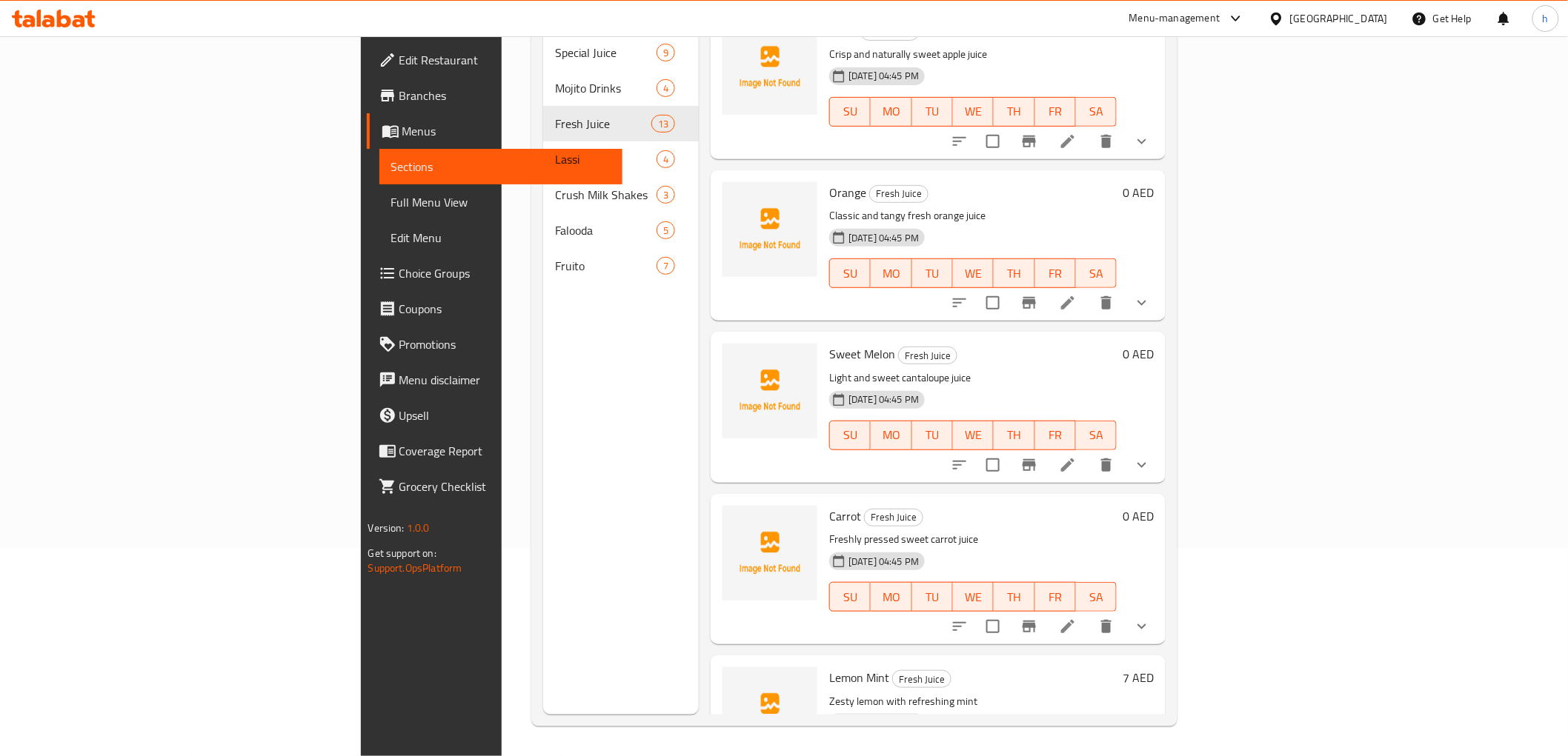
scroll to position [1136, 0]
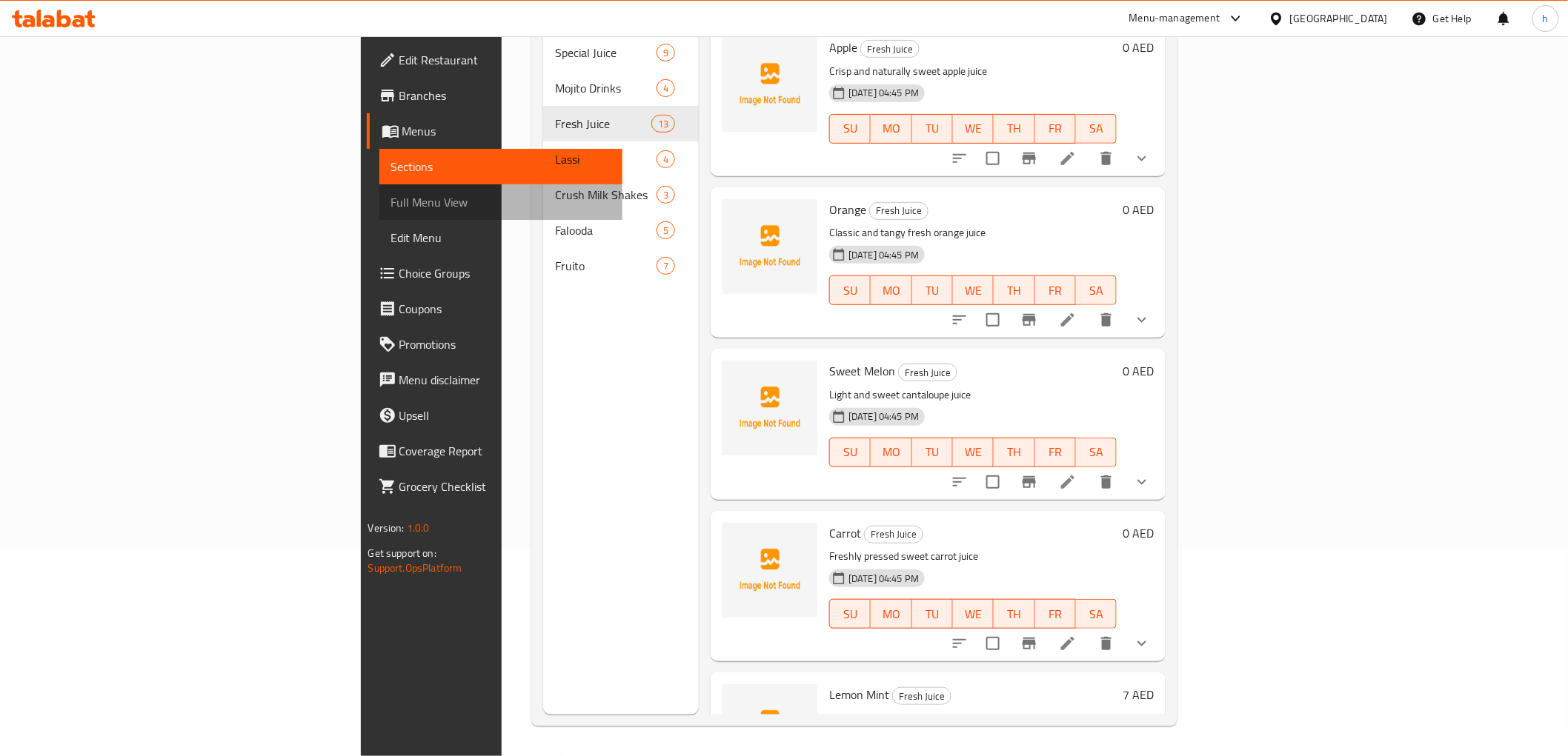
click at [392, 205] on span "Full Menu View" at bounding box center [501, 202] width 219 height 18
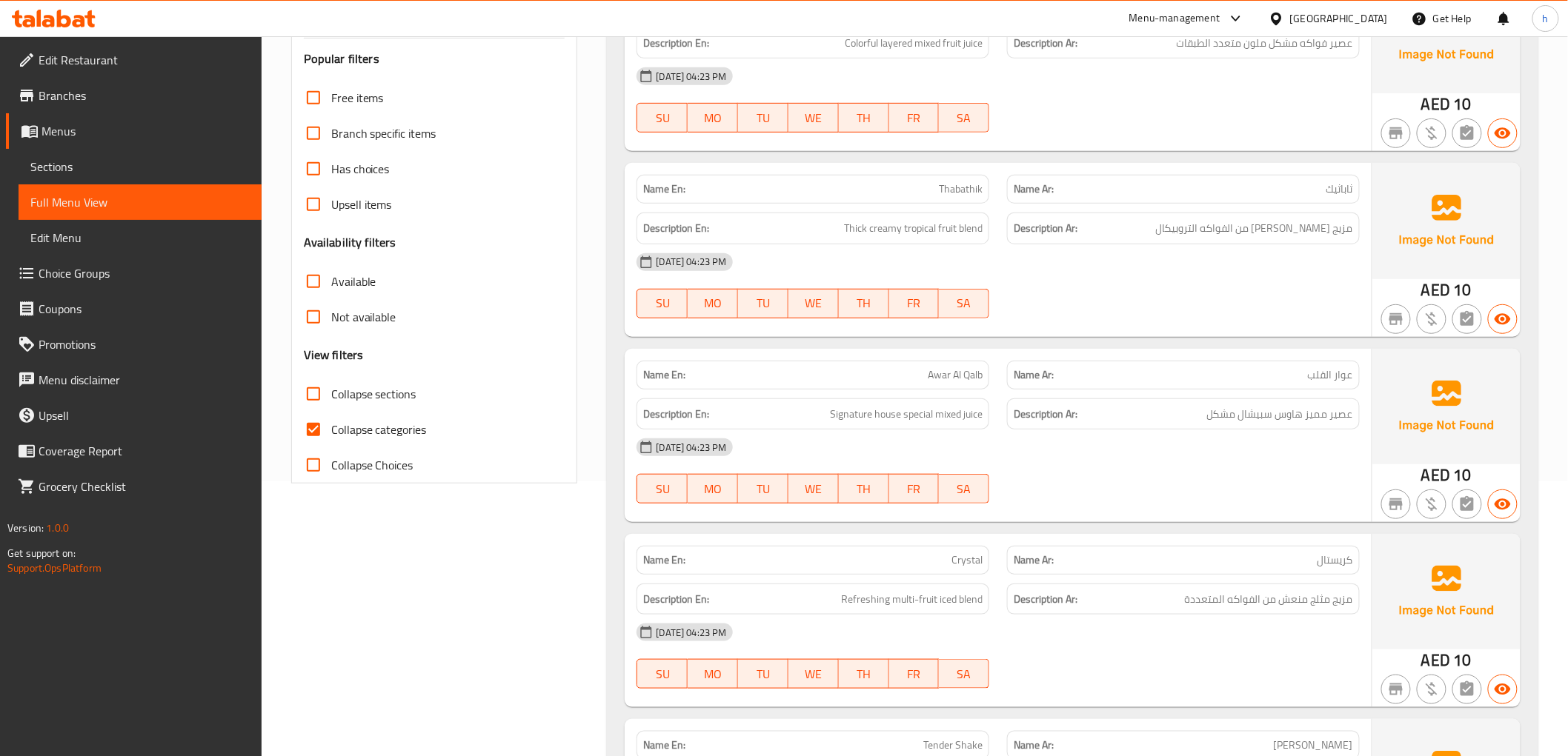
scroll to position [125, 0]
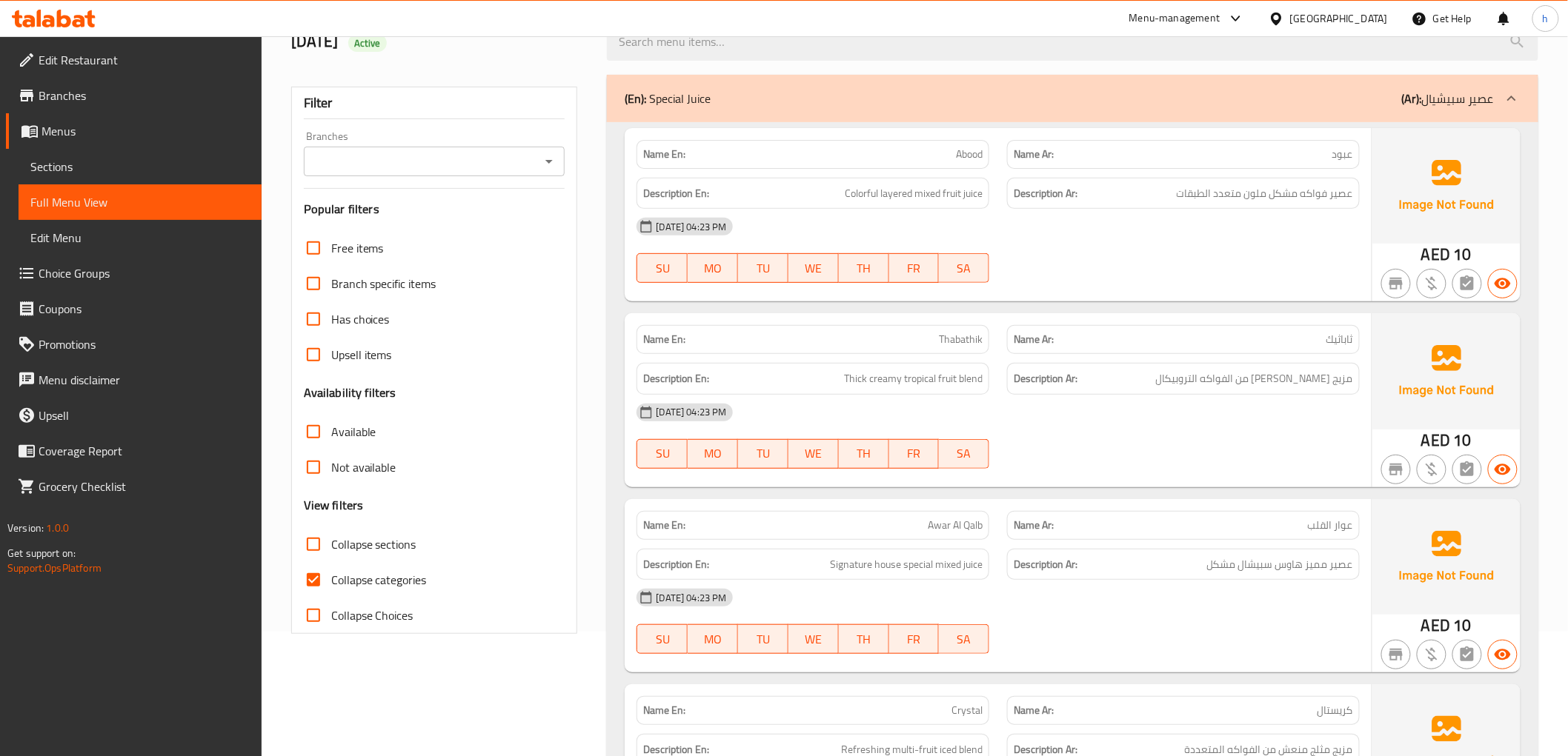
click at [351, 567] on label "Collapse categories" at bounding box center [361, 579] width 131 height 36
click at [332, 567] on input "Collapse categories" at bounding box center [313, 579] width 36 height 36
checkbox input "false"
click at [319, 550] on input "Collapse sections" at bounding box center [313, 544] width 36 height 36
checkbox input "true"
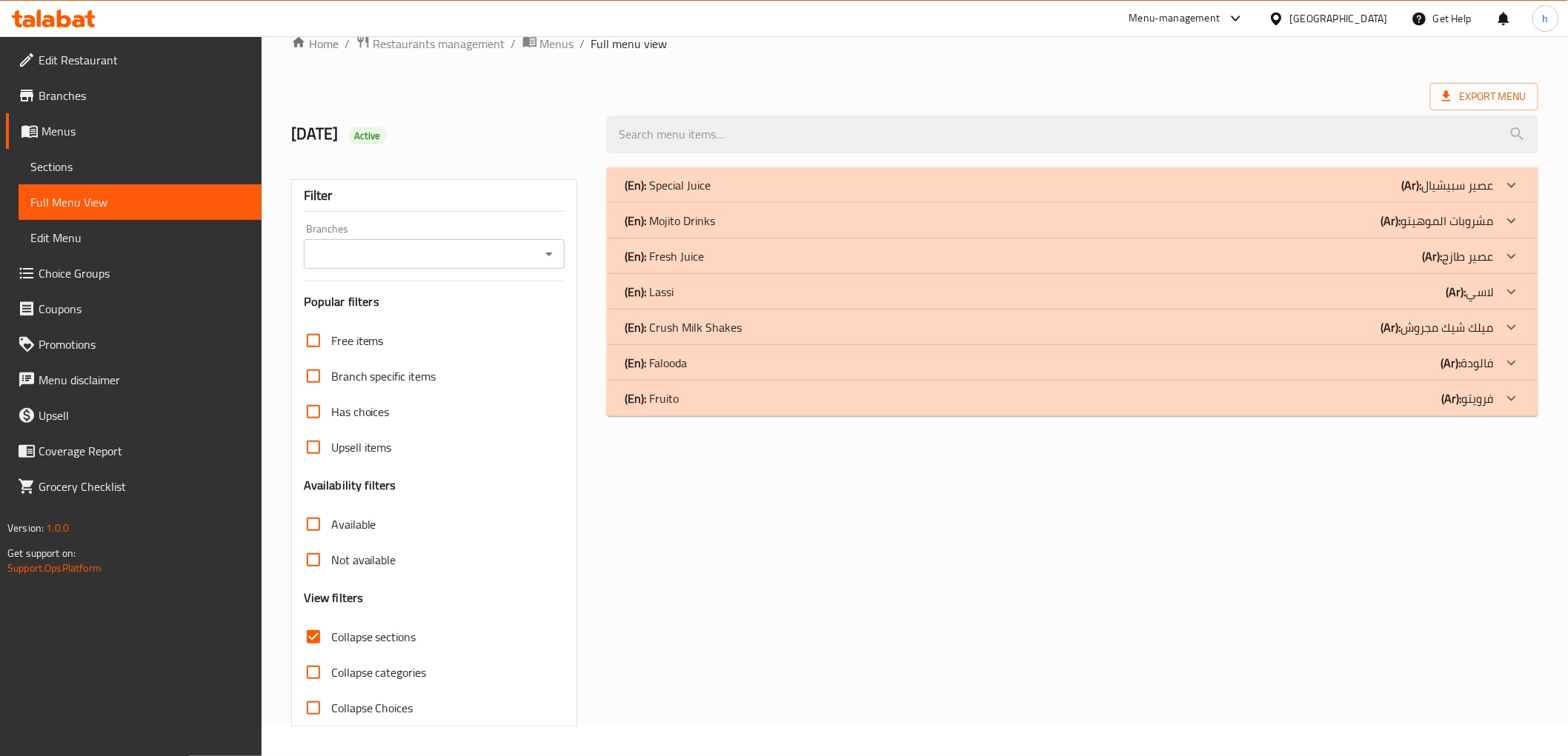
scroll to position [32, 0]
click at [681, 257] on p "(En): Fresh Juice" at bounding box center [664, 256] width 79 height 18
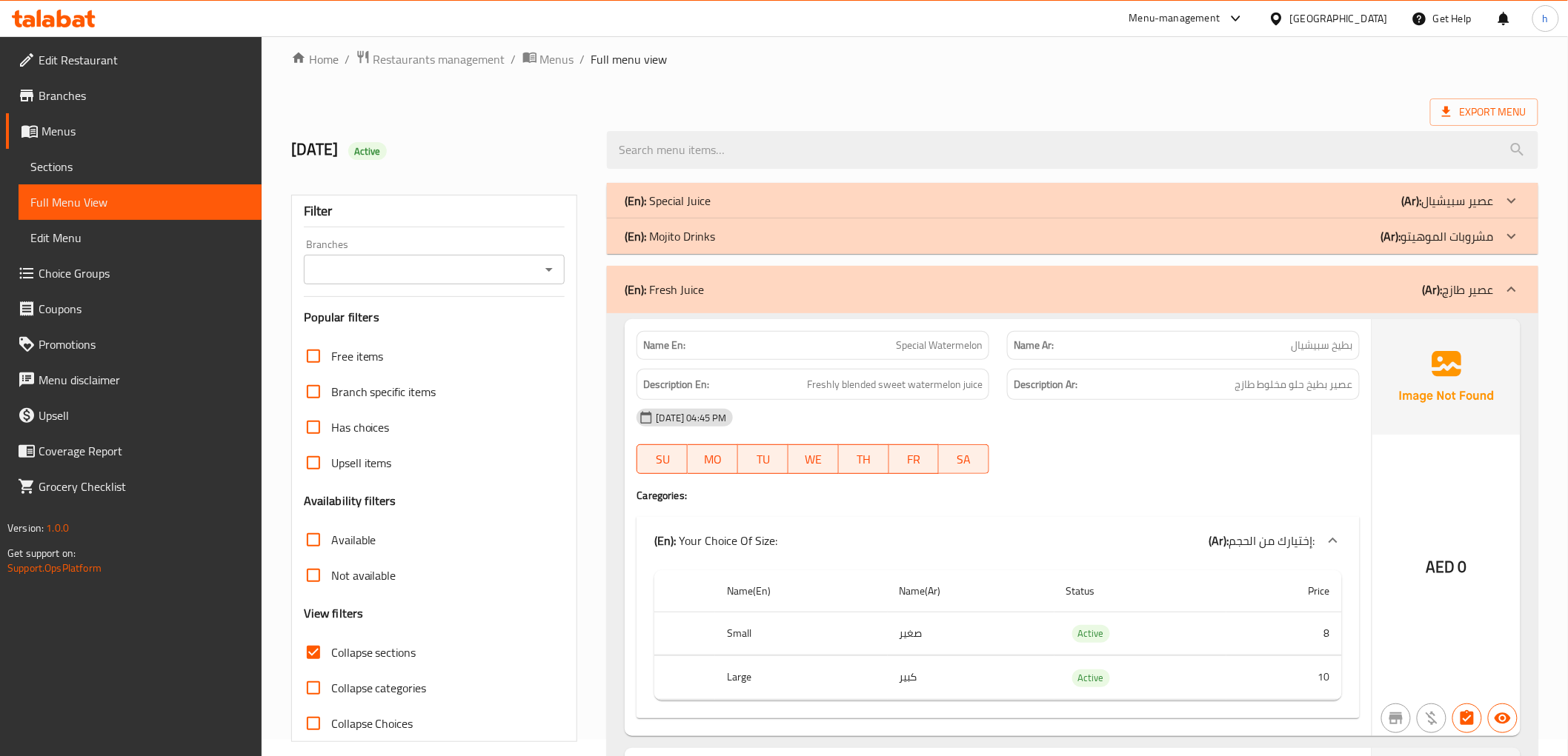
scroll to position [0, 0]
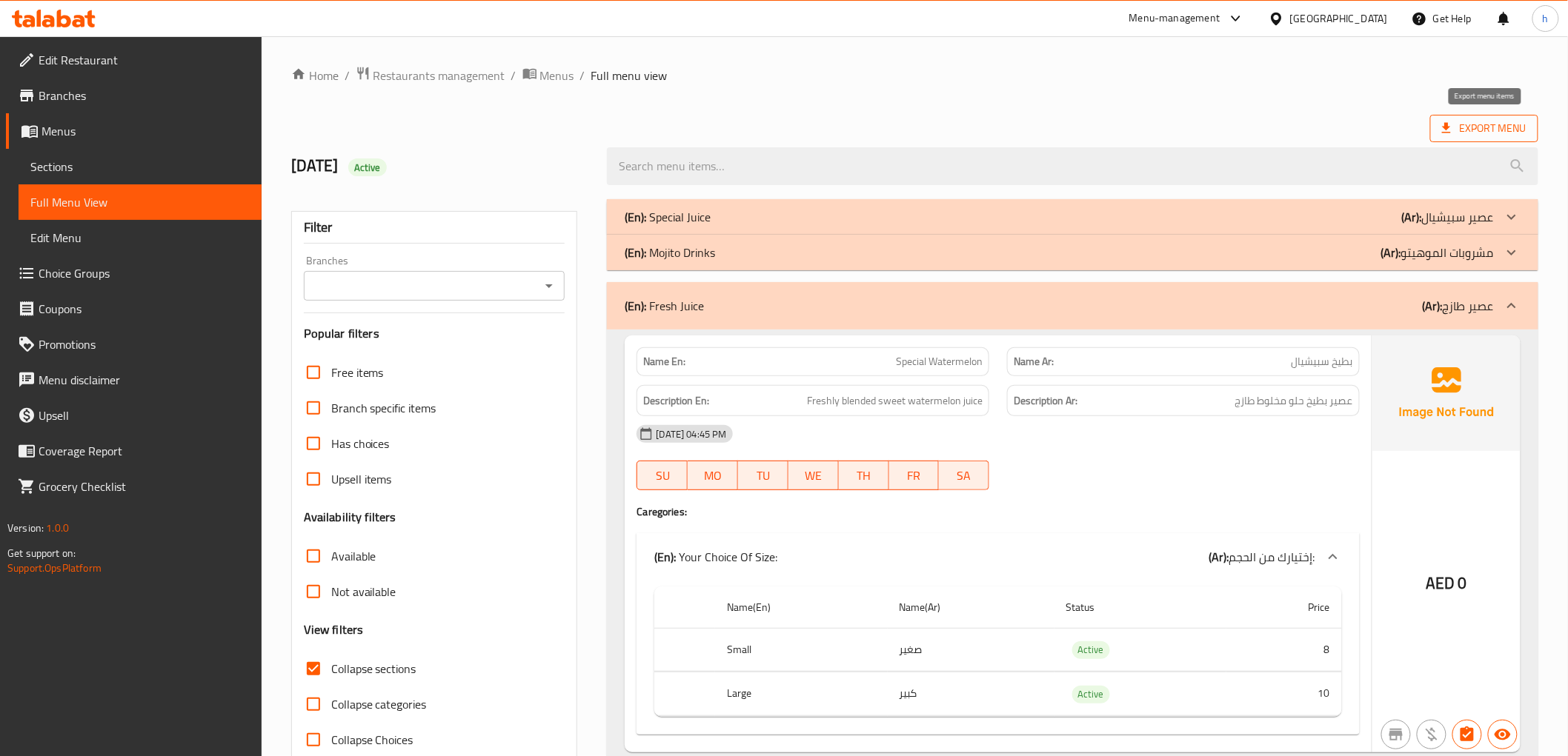
click at [1453, 122] on icon at bounding box center [1446, 128] width 15 height 15
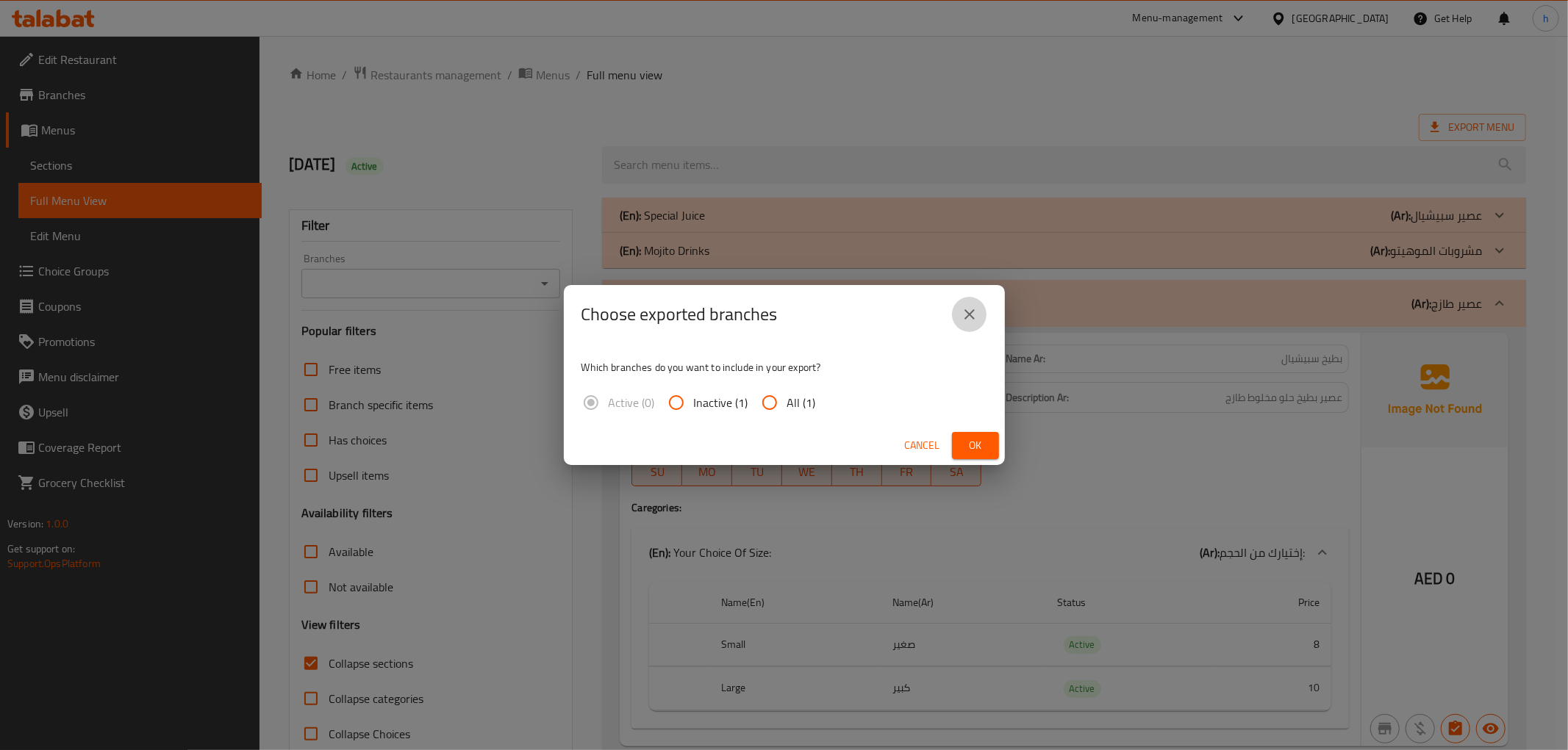
click at [972, 314] on icon "close" at bounding box center [970, 314] width 18 height 18
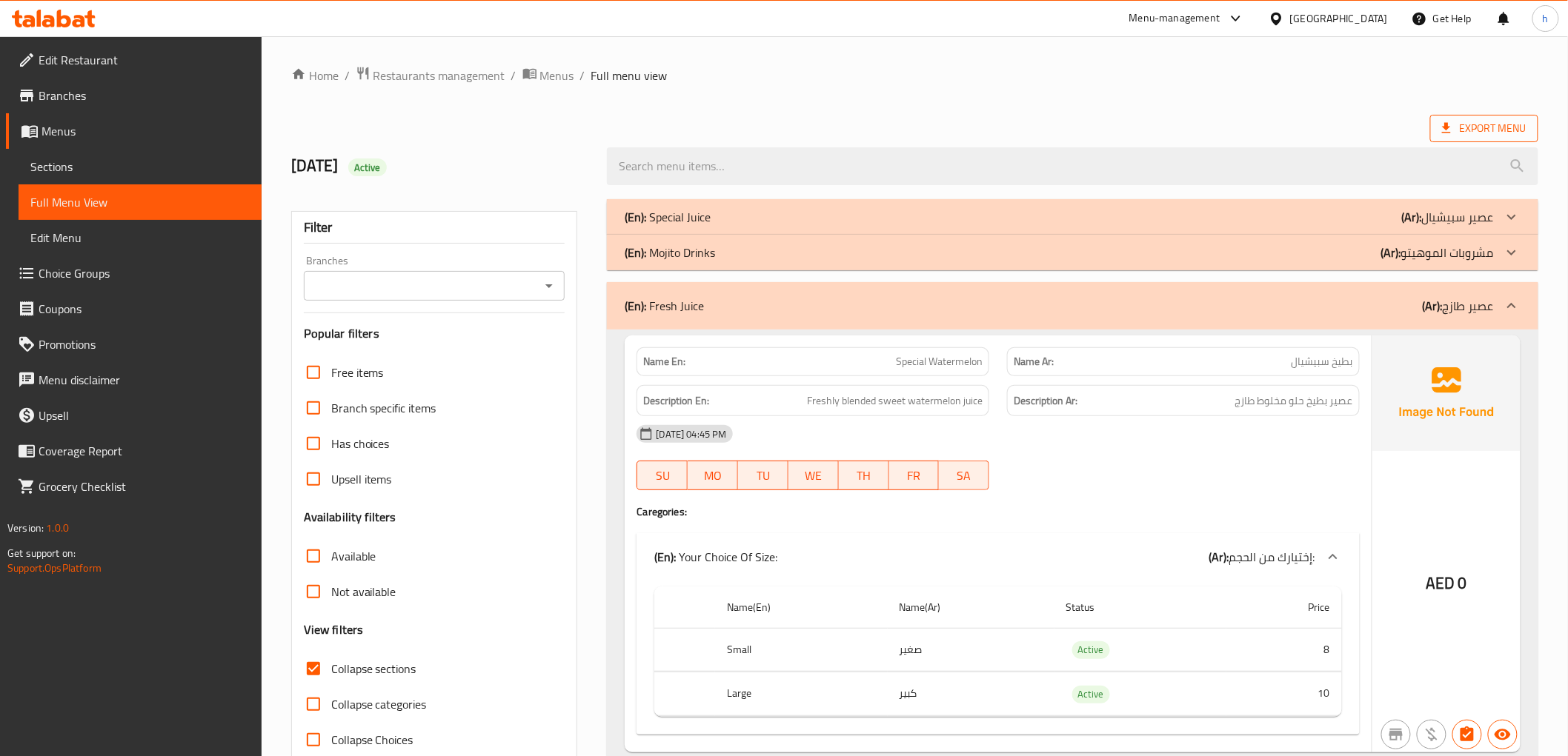
click at [1453, 142] on span "Export Menu" at bounding box center [1484, 128] width 108 height 28
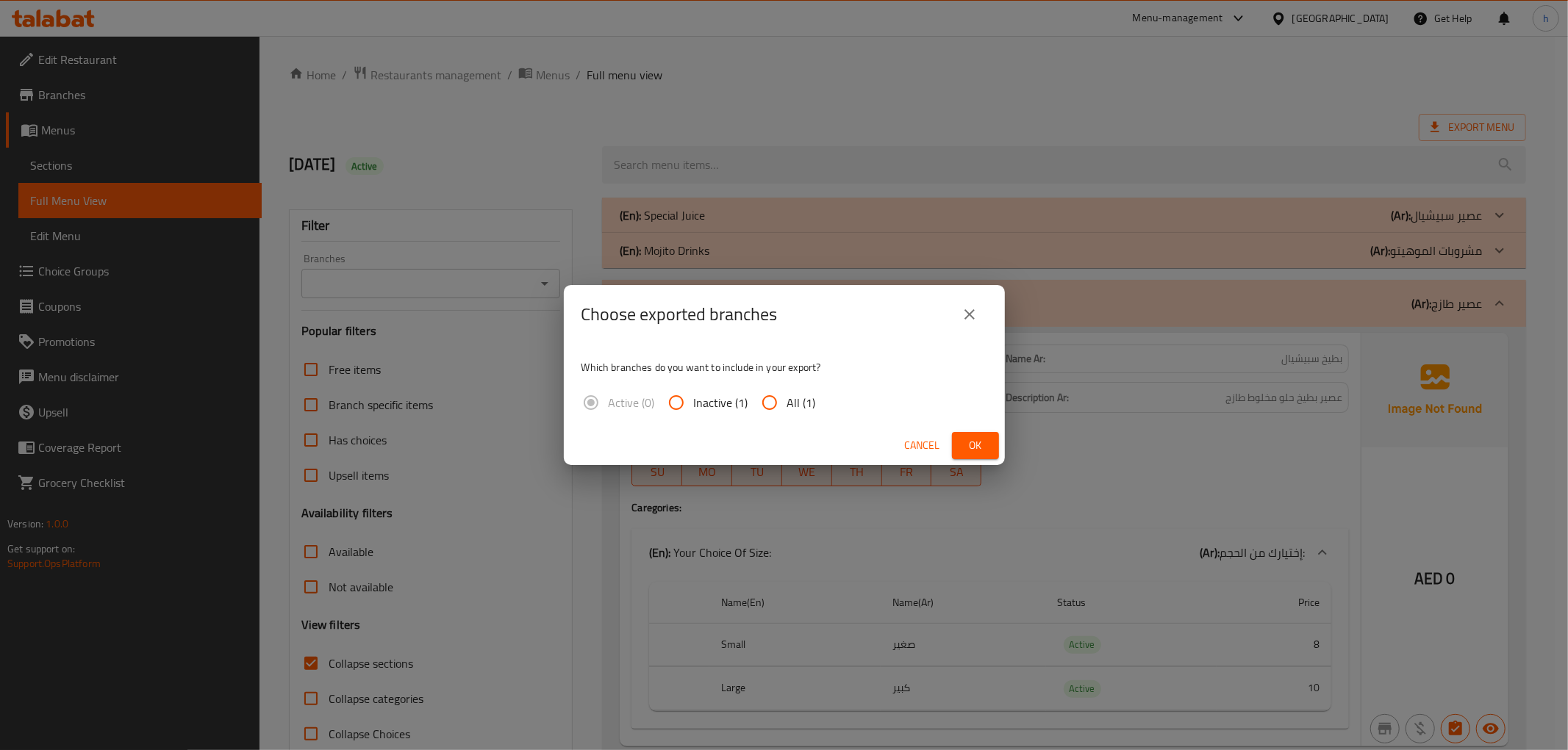
click at [799, 401] on span "All (1)" at bounding box center [801, 402] width 29 height 18
click at [787, 401] on input "All (1)" at bounding box center [769, 402] width 35 height 35
radio input "true"
click at [914, 439] on span "Cancel" at bounding box center [922, 445] width 35 height 18
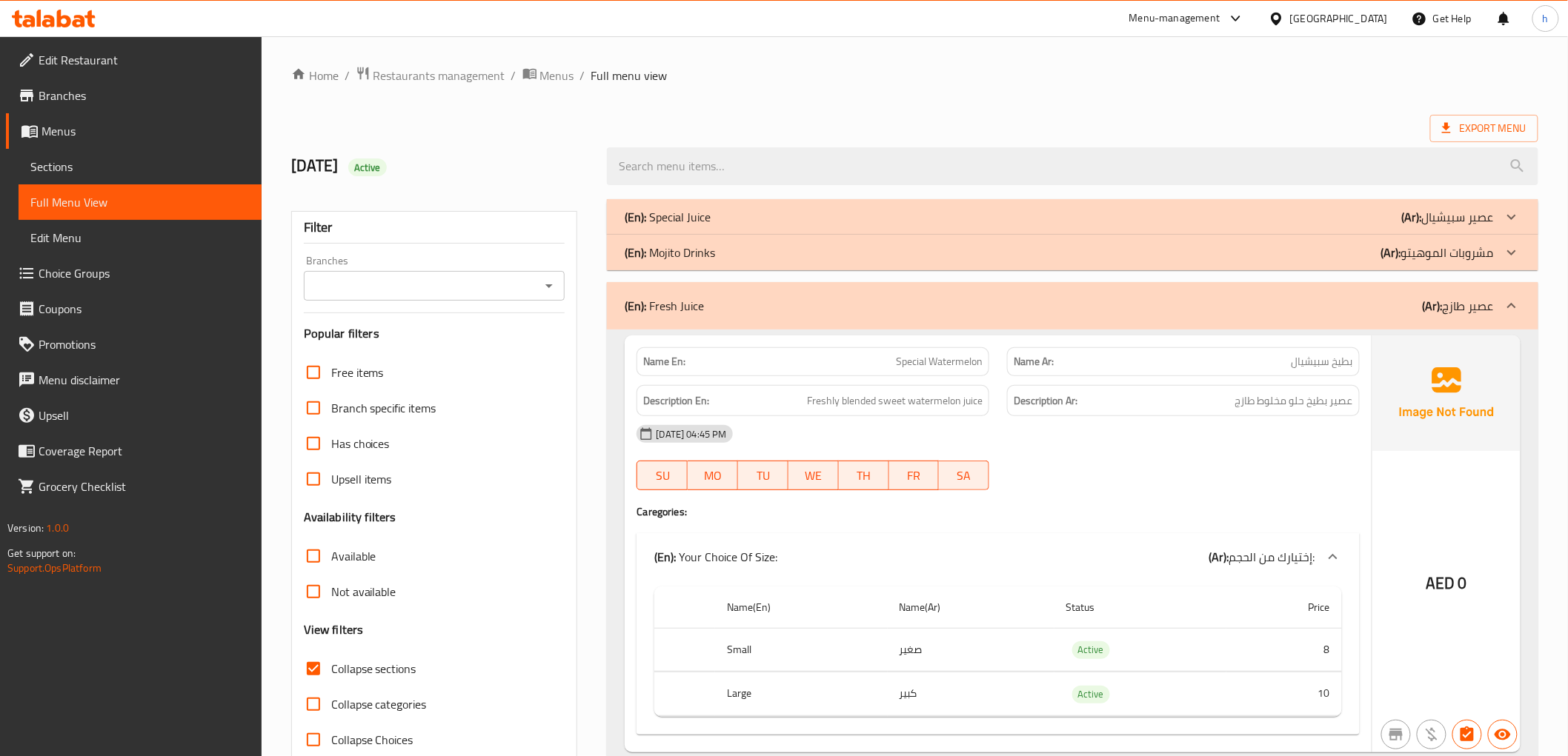
click at [94, 65] on span "Edit Restaurant" at bounding box center [144, 60] width 211 height 18
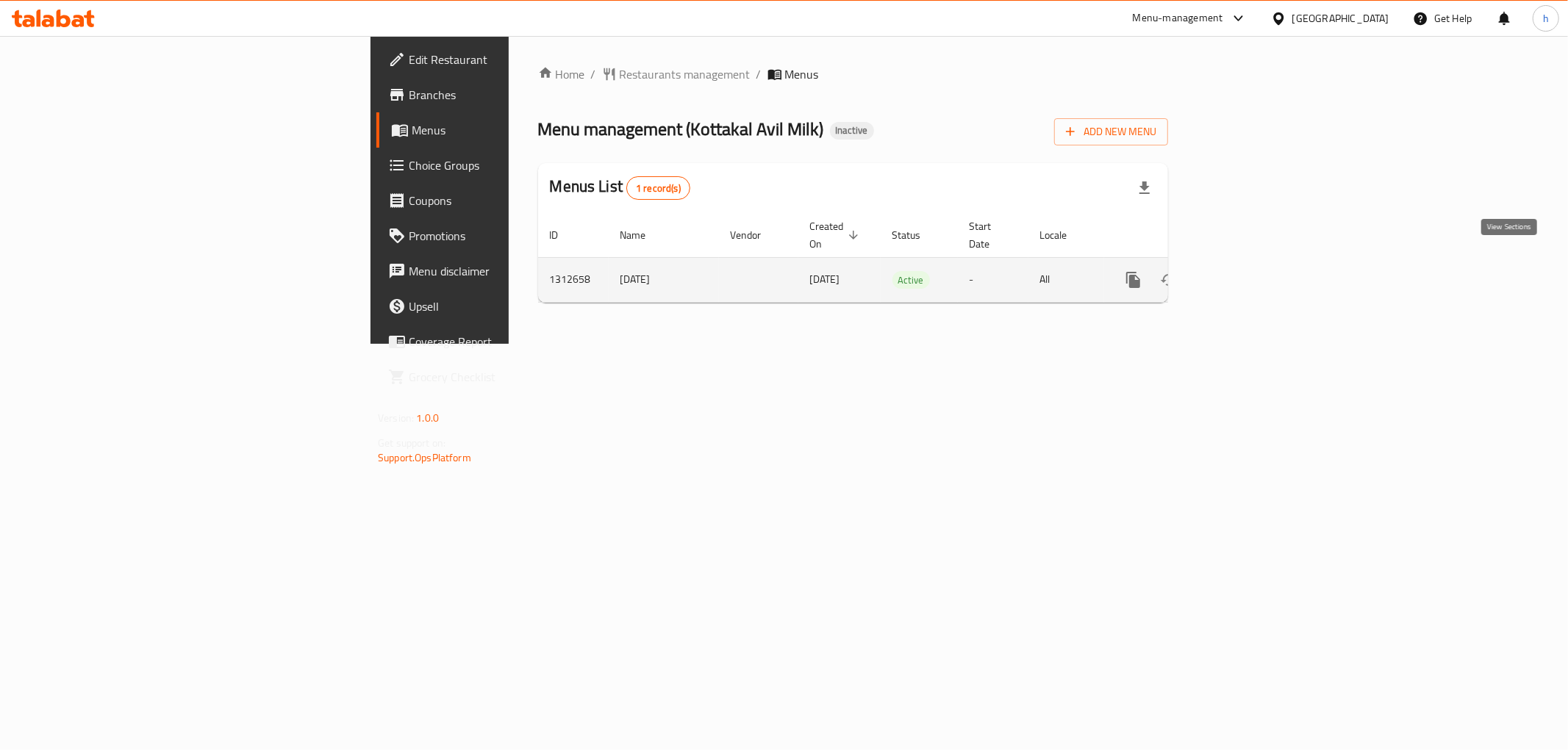
click at [1257, 272] on link "enhanced table" at bounding box center [1239, 279] width 35 height 35
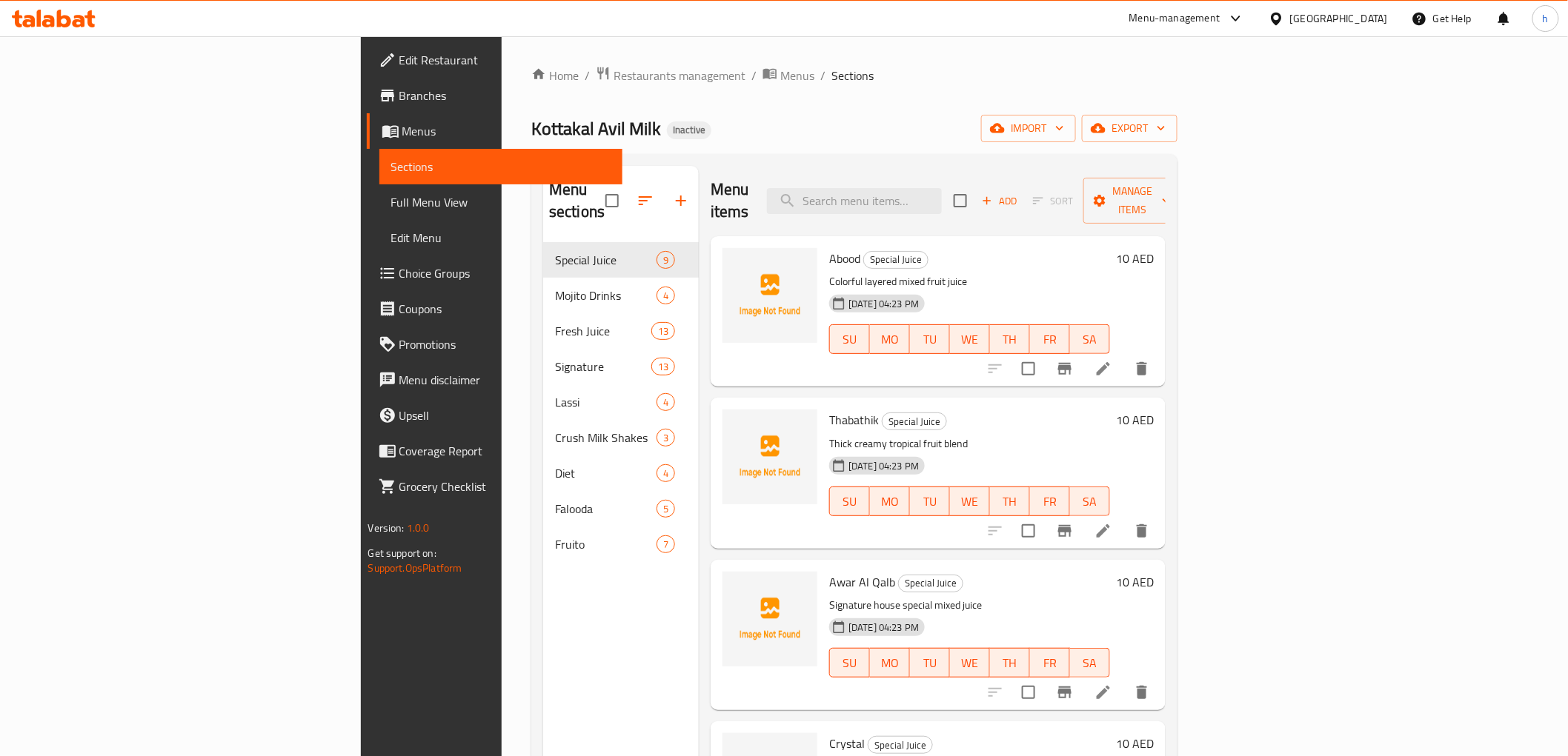
click at [400, 55] on span "Edit Restaurant" at bounding box center [505, 60] width 211 height 18
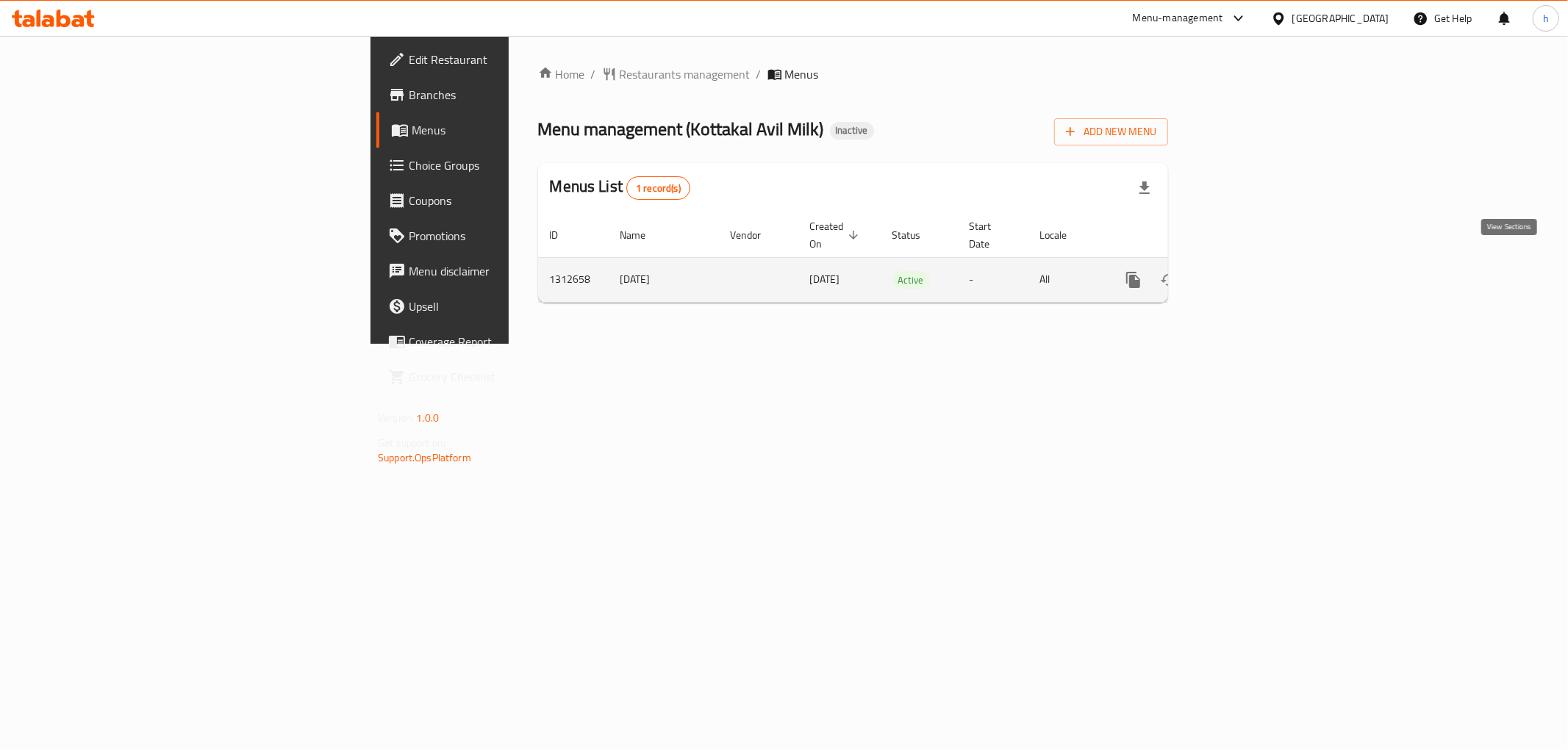
click at [1248, 271] on icon "enhanced table" at bounding box center [1239, 279] width 18 height 18
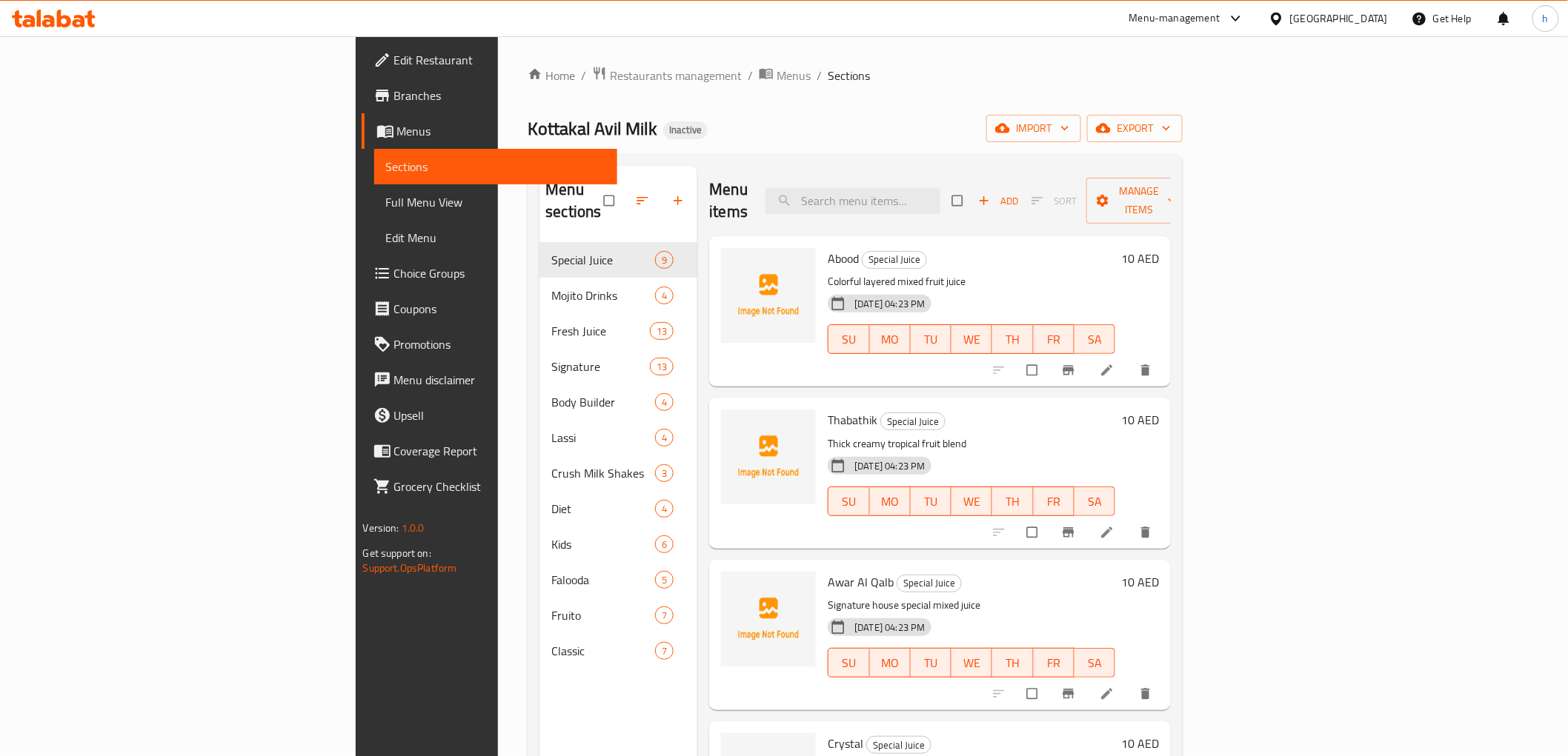
click at [1113, 103] on div "Home / Restaurants management / Menus / Sections Kottakal Avil Milk Inactive im…" at bounding box center [855, 500] width 655 height 868
click at [791, 109] on div "Home / Restaurants management / Menus / Sections Kottakal Avil Milk Inactive im…" at bounding box center [855, 500] width 655 height 868
drag, startPoint x: 139, startPoint y: 95, endPoint x: 159, endPoint y: 92, distance: 20.2
click at [394, 95] on span "Branches" at bounding box center [499, 95] width 211 height 18
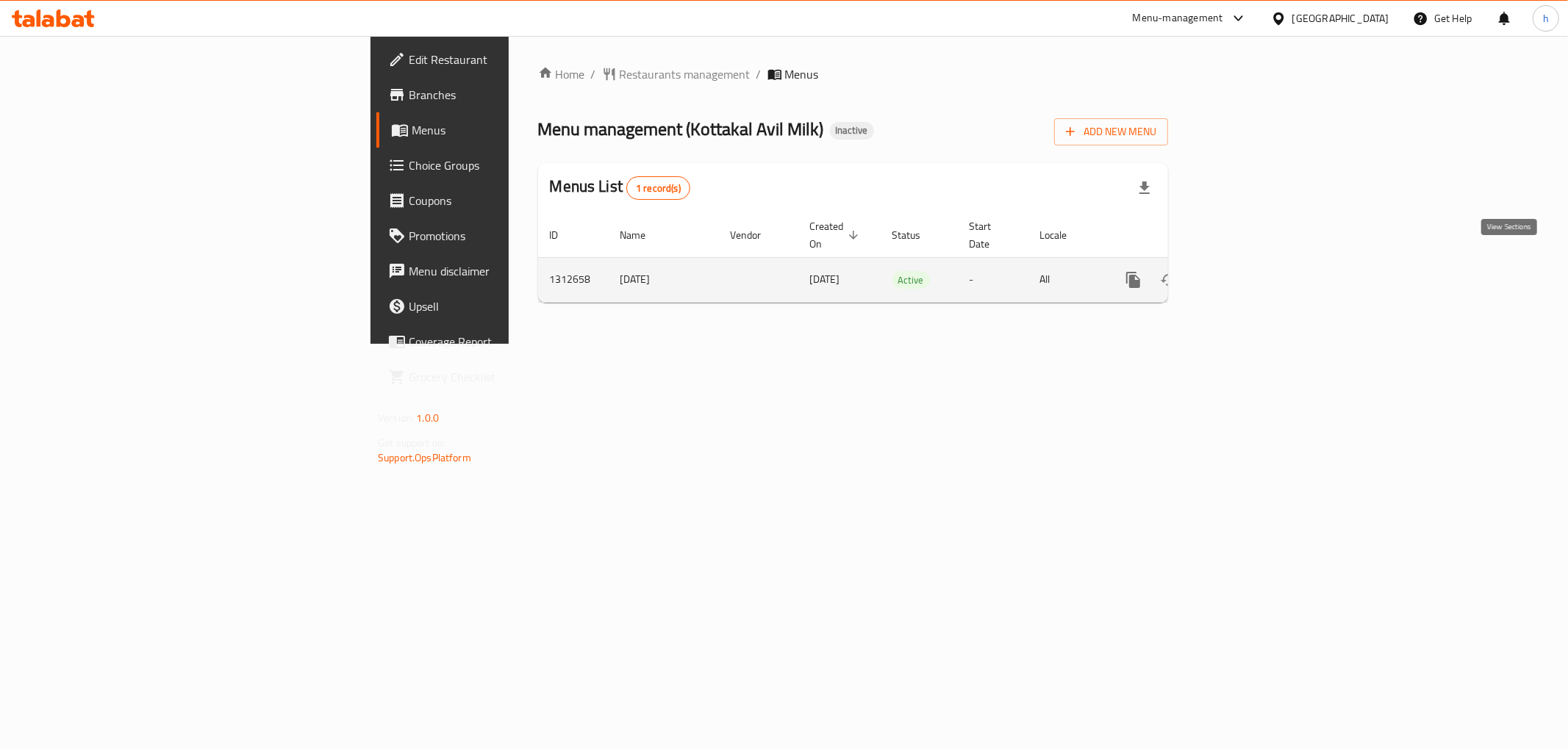
click at [1248, 271] on icon "enhanced table" at bounding box center [1239, 279] width 18 height 18
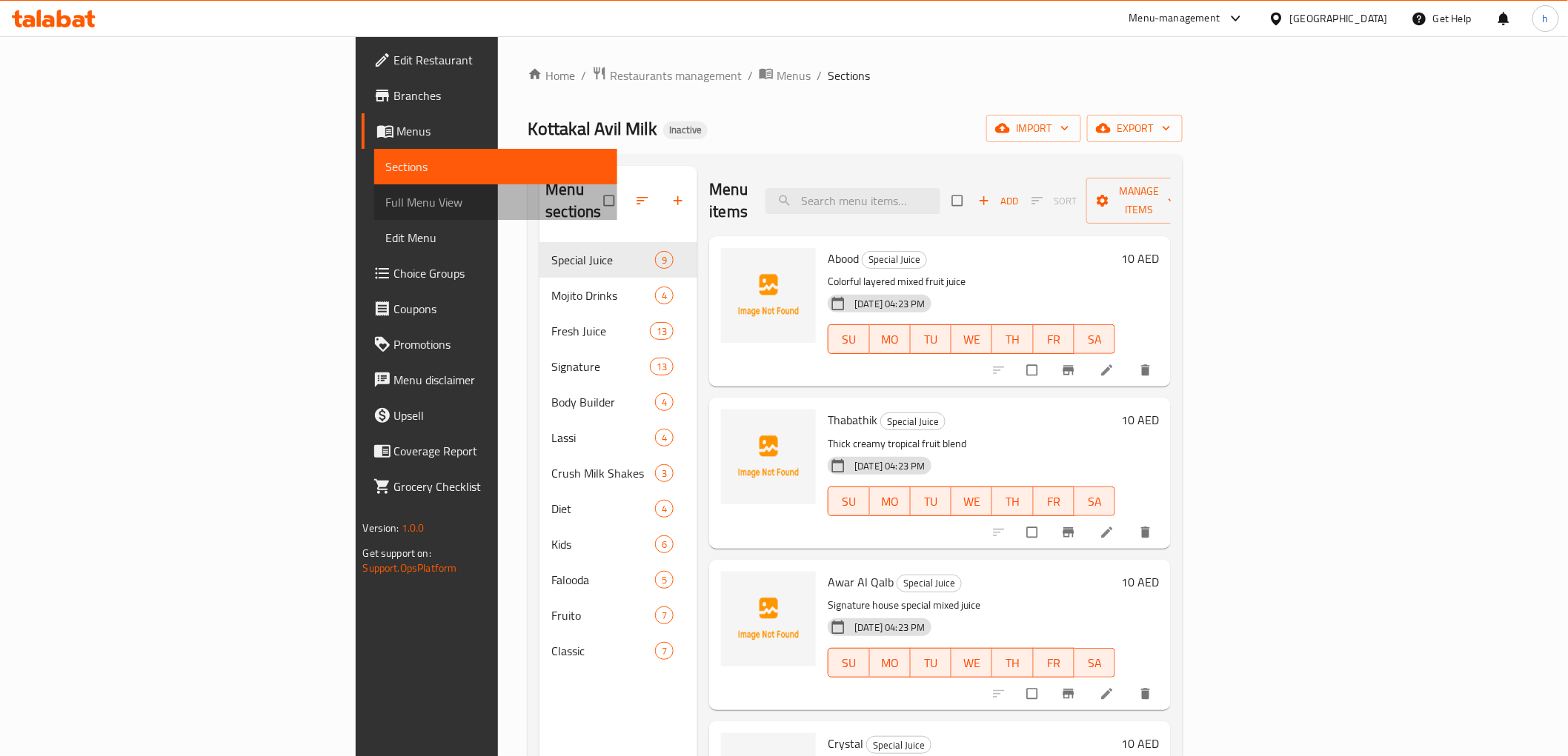
click at [374, 211] on link "Full Menu View" at bounding box center [496, 202] width 243 height 36
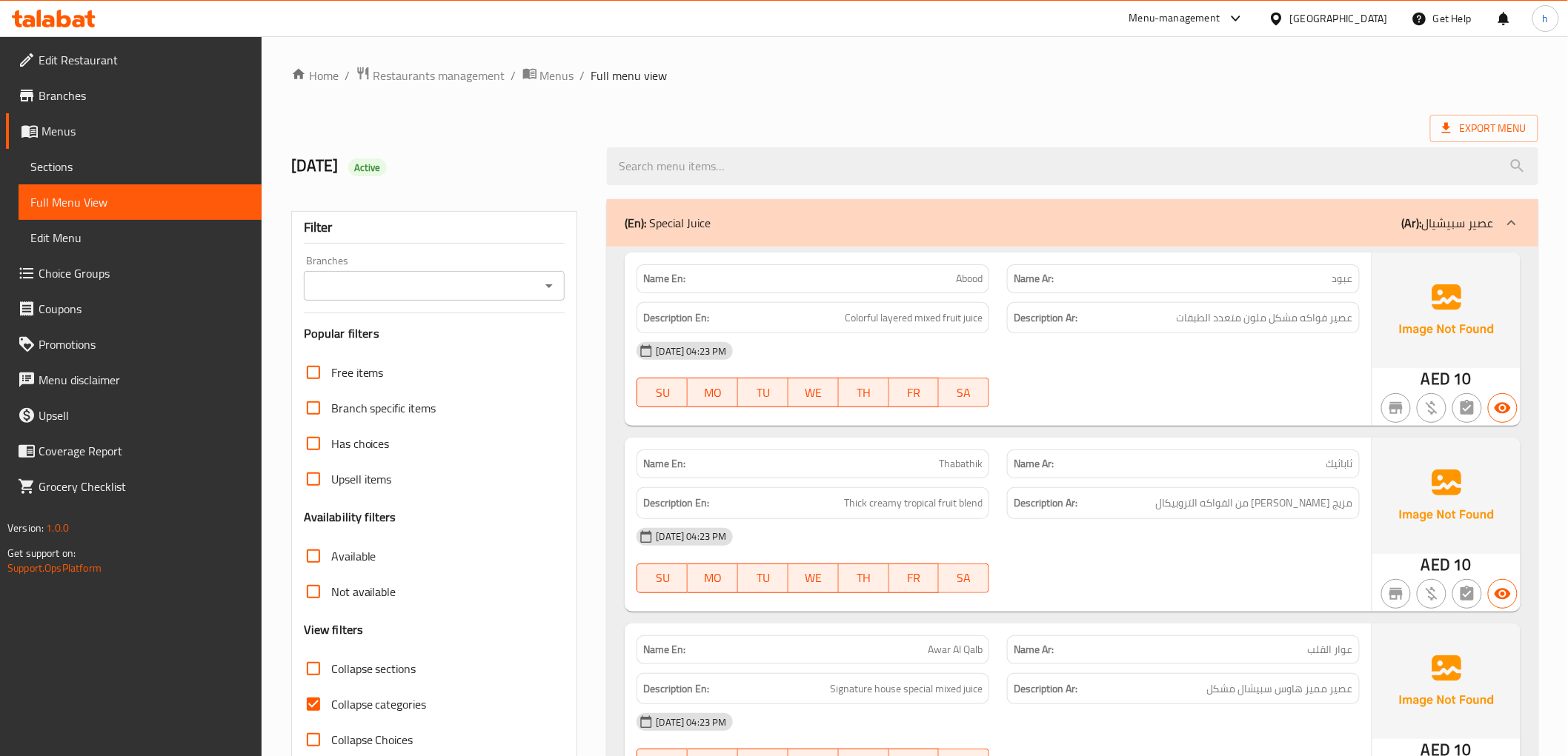
click at [69, 19] on icon at bounding box center [64, 18] width 14 height 18
